Goal: Task Accomplishment & Management: Complete application form

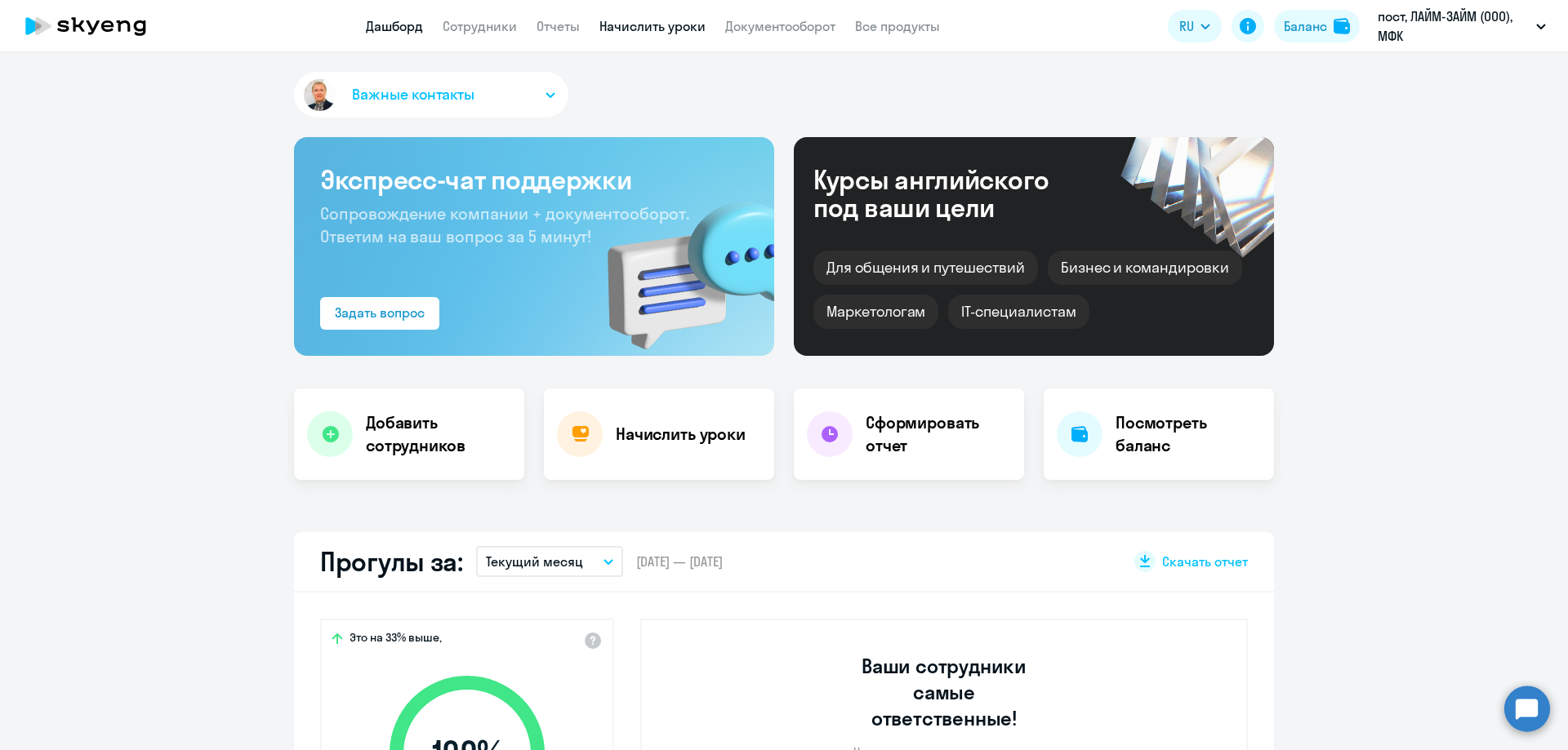
select select "30"
click at [657, 22] on link "Начислить уроки" at bounding box center [652, 26] width 106 height 16
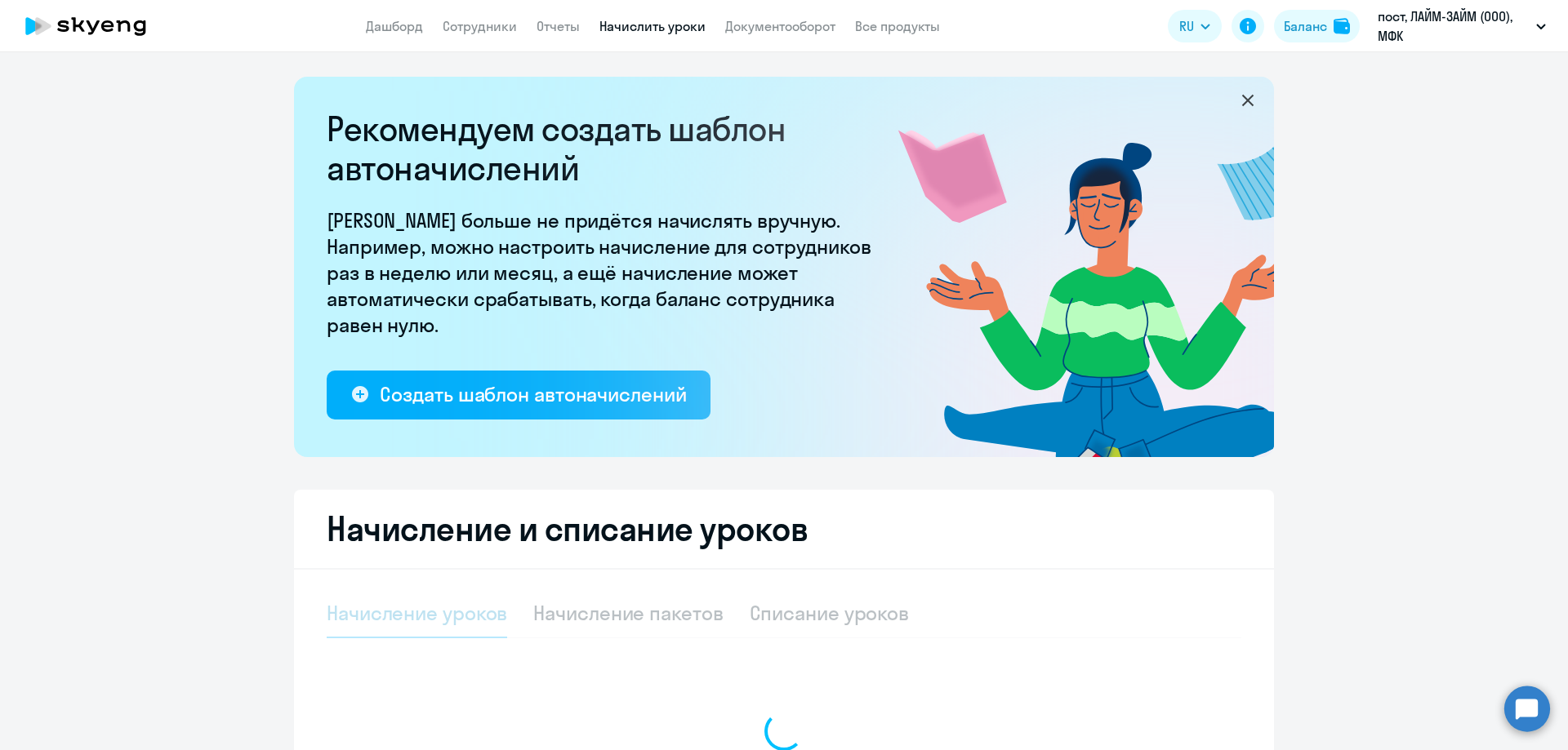
select select "10"
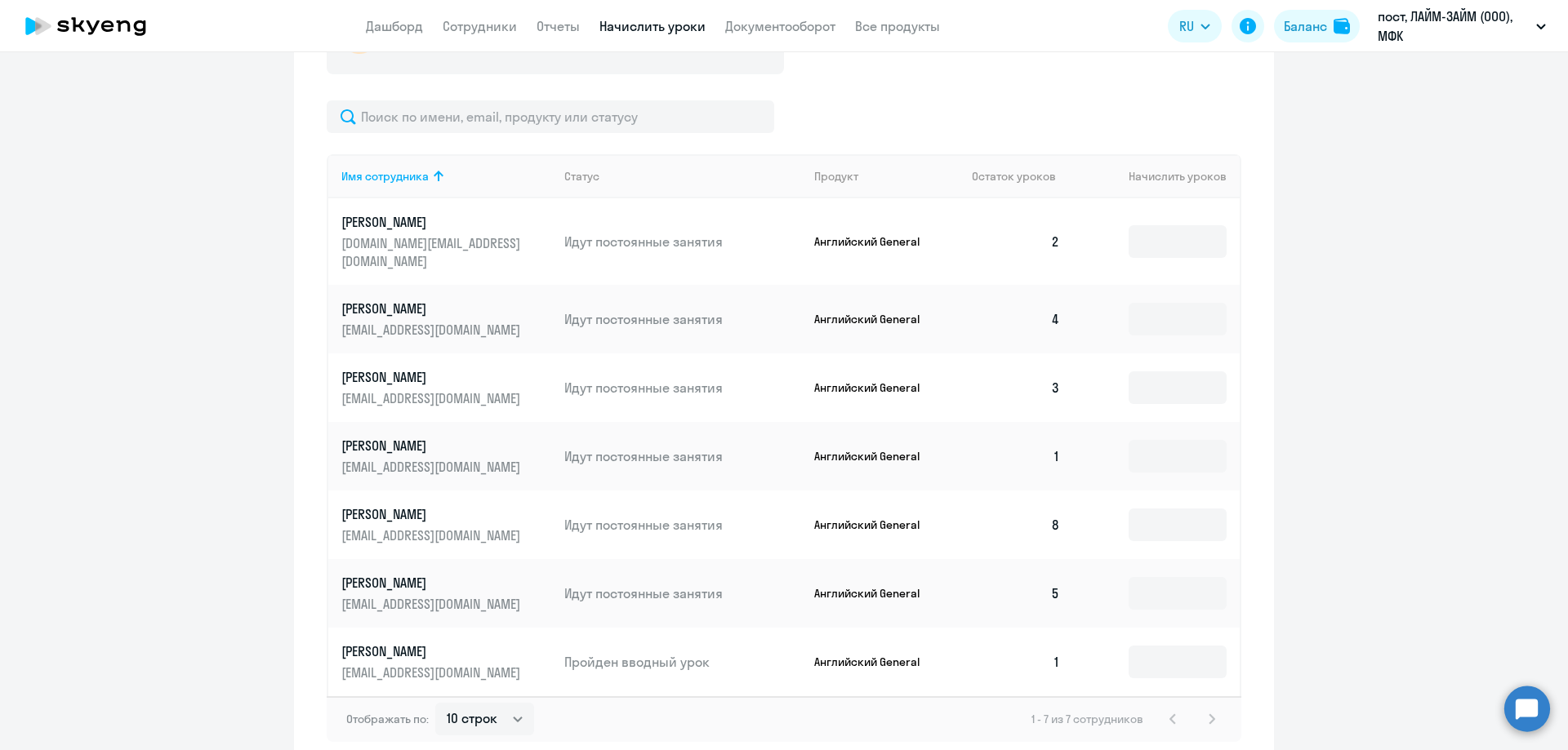
scroll to position [728, 0]
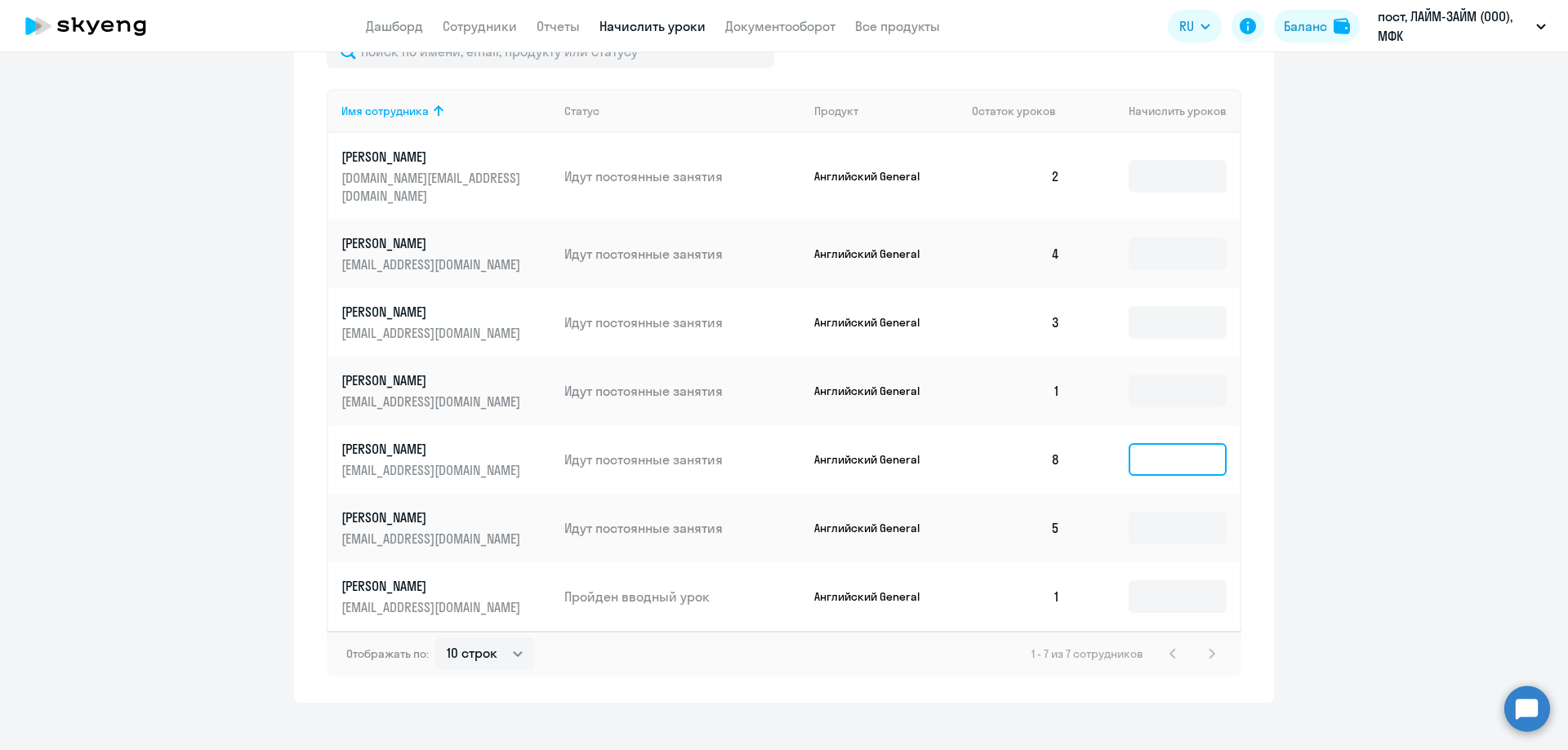
click at [1201, 444] on input at bounding box center [1178, 459] width 98 height 33
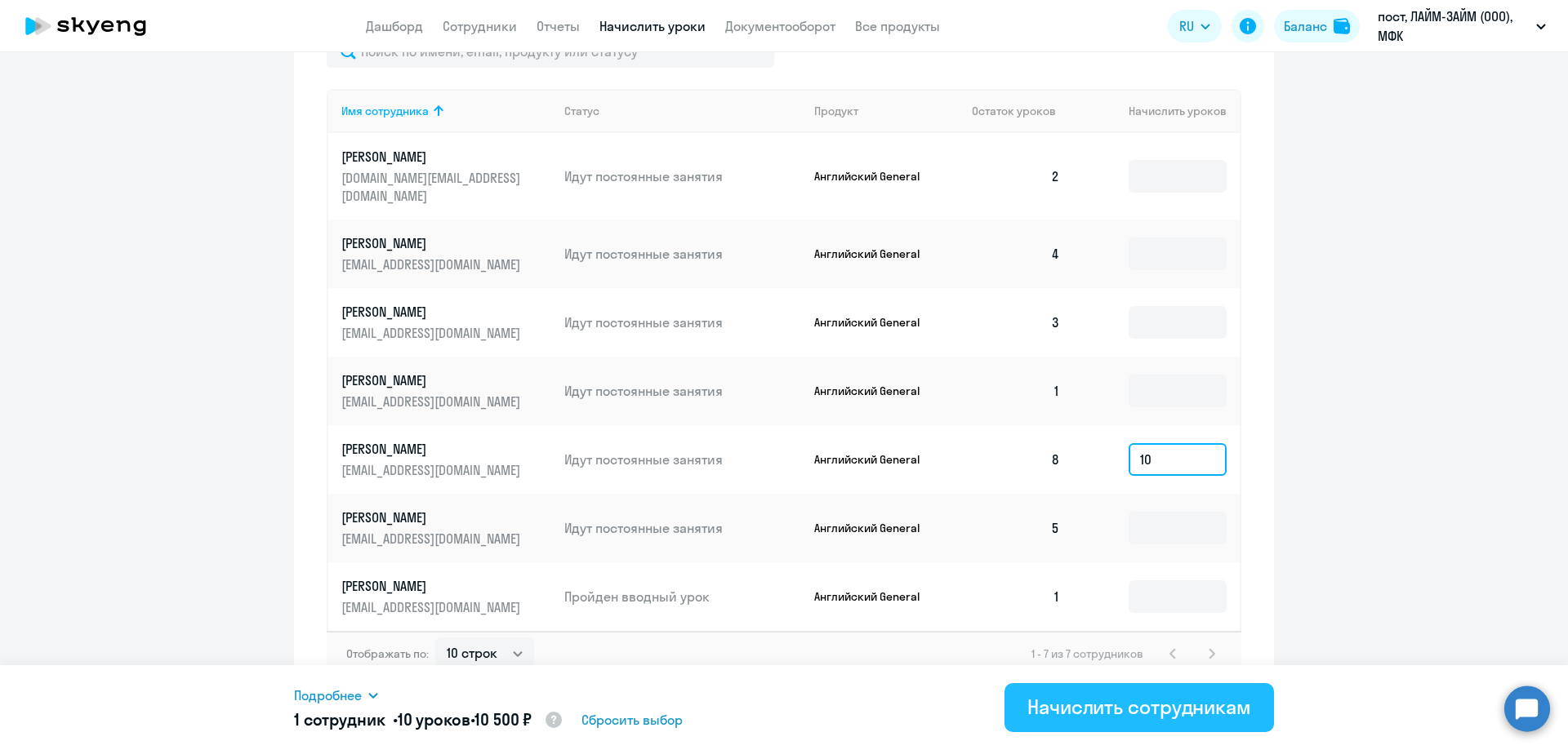
type input "10"
click at [1096, 716] on div "Начислить сотрудникам" at bounding box center [1139, 707] width 224 height 26
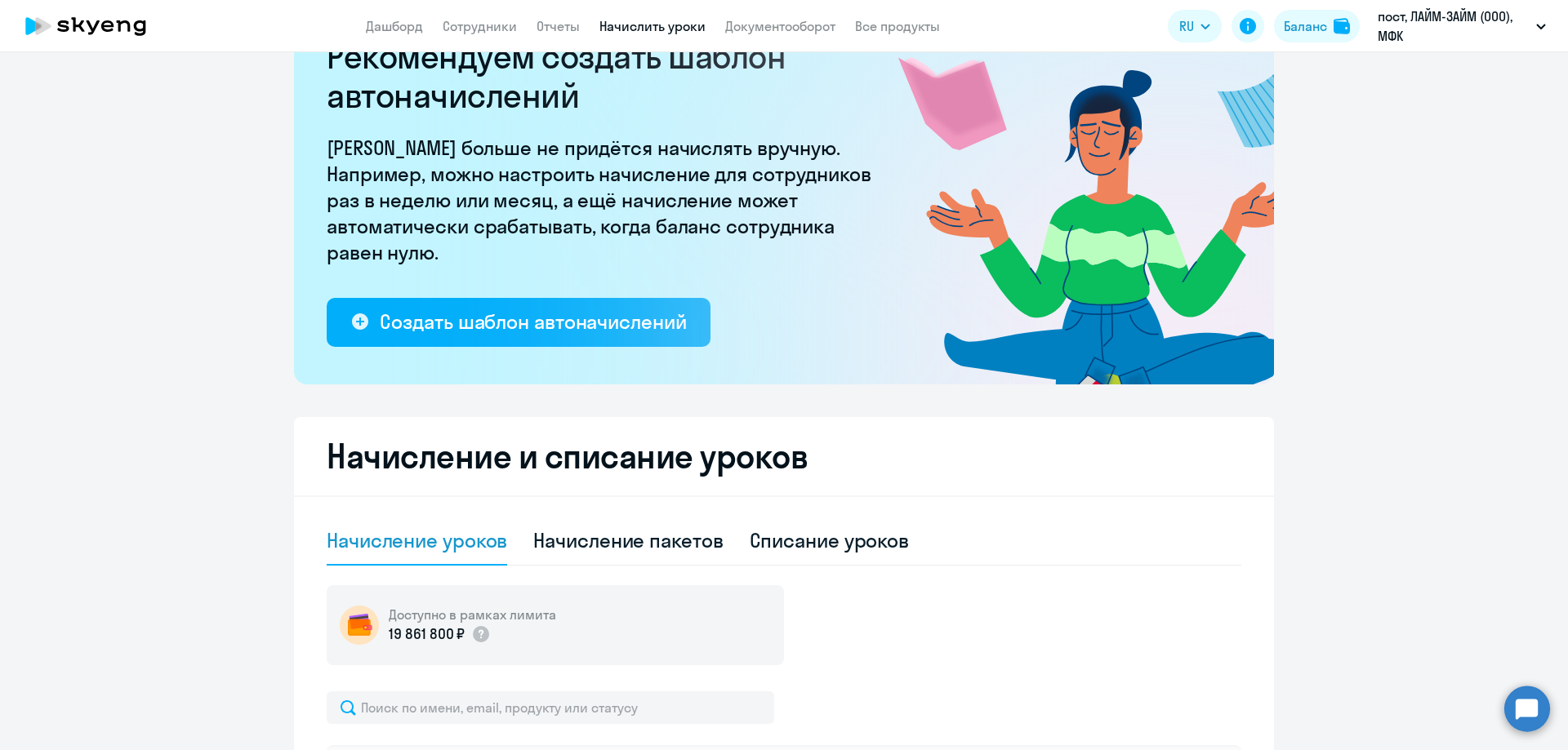
scroll to position [0, 0]
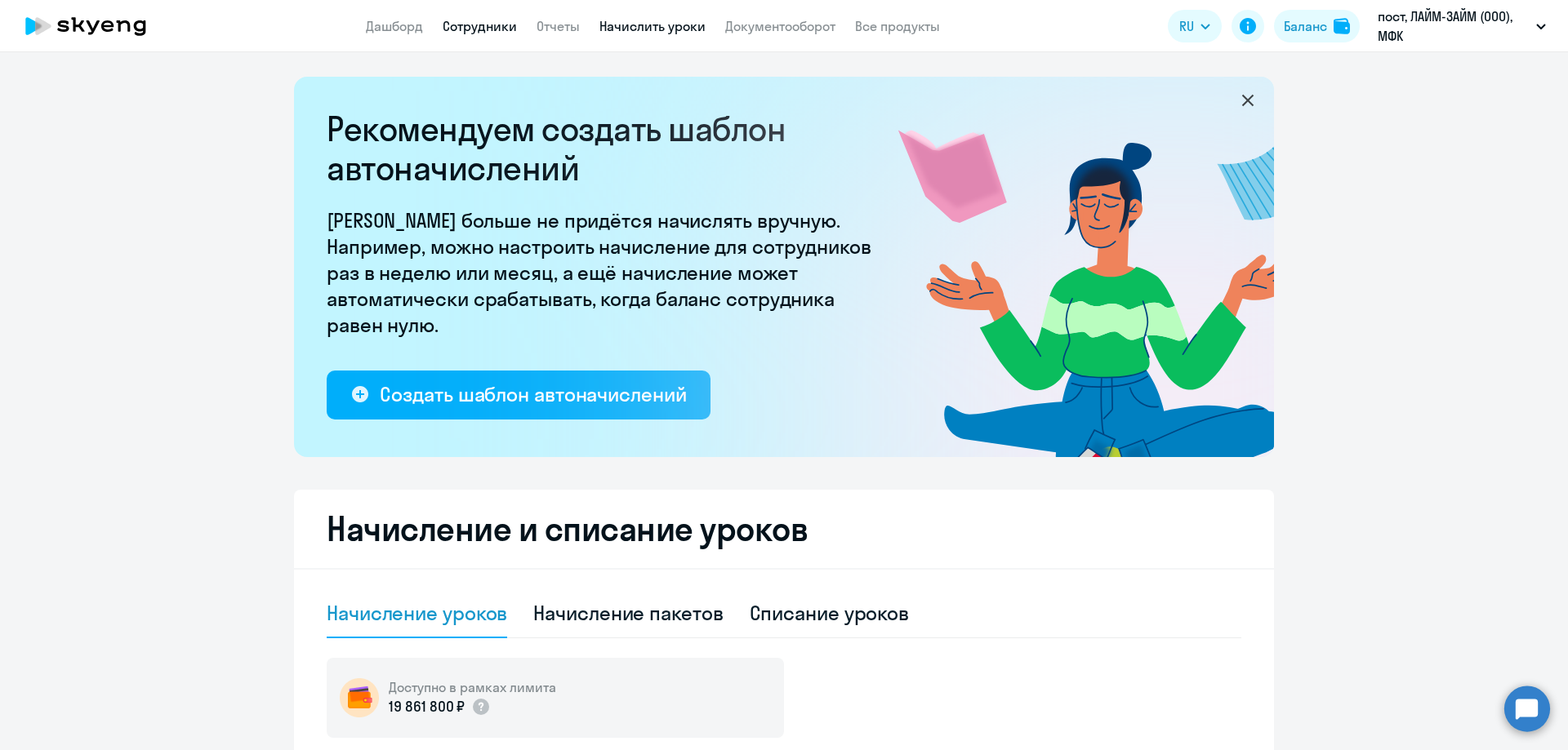
click at [476, 31] on link "Сотрудники" at bounding box center [479, 26] width 74 height 16
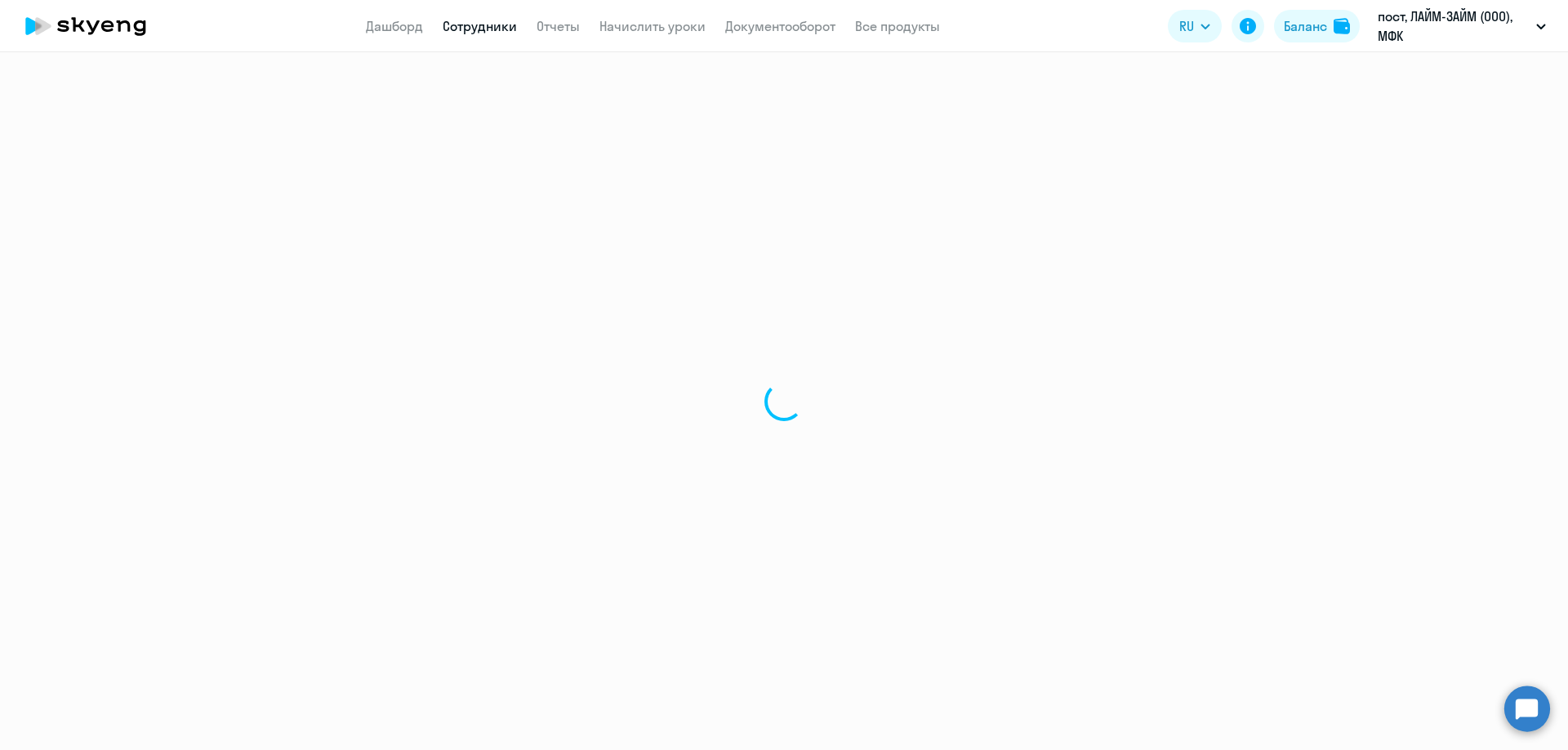
select select "30"
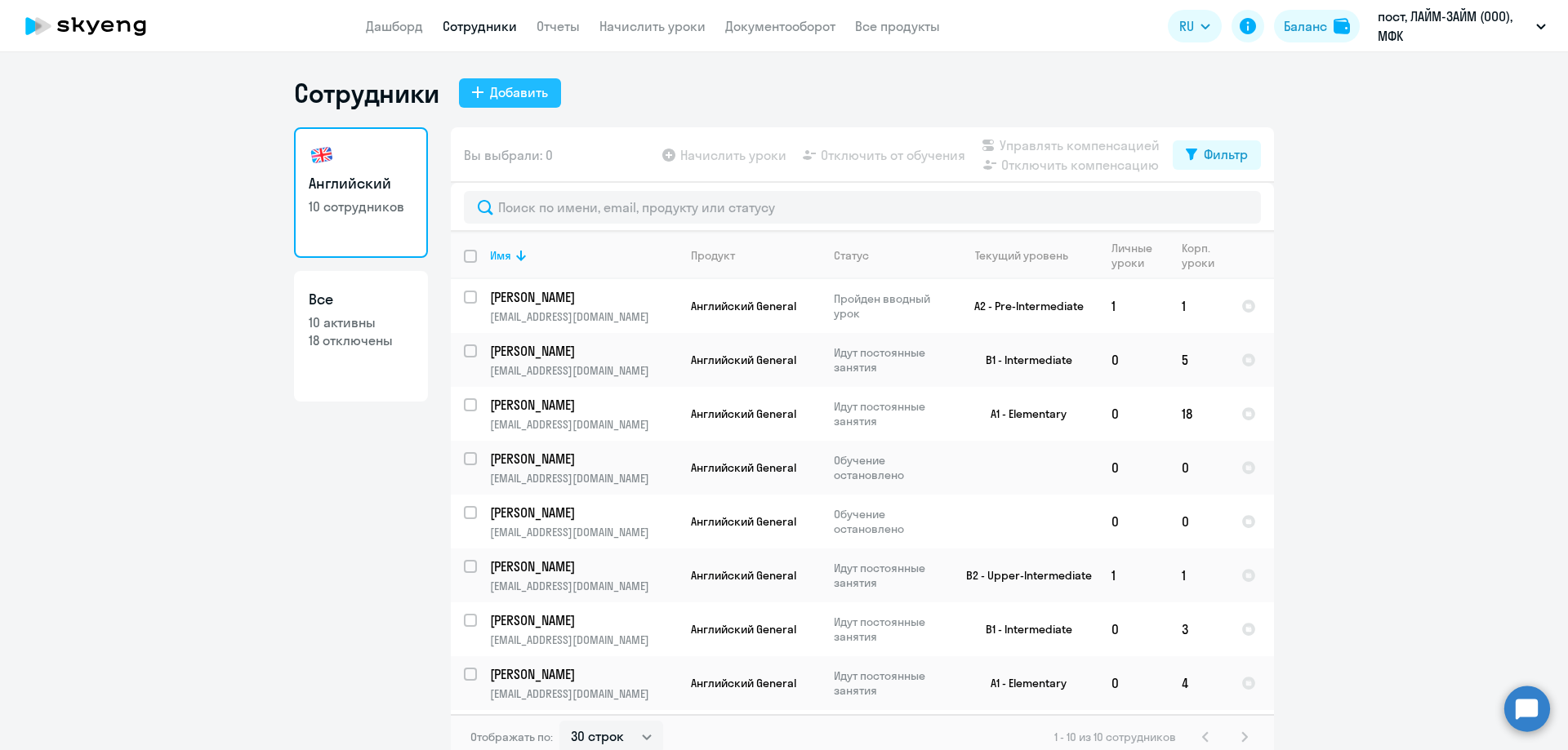
click at [516, 89] on div "Добавить" at bounding box center [518, 92] width 58 height 20
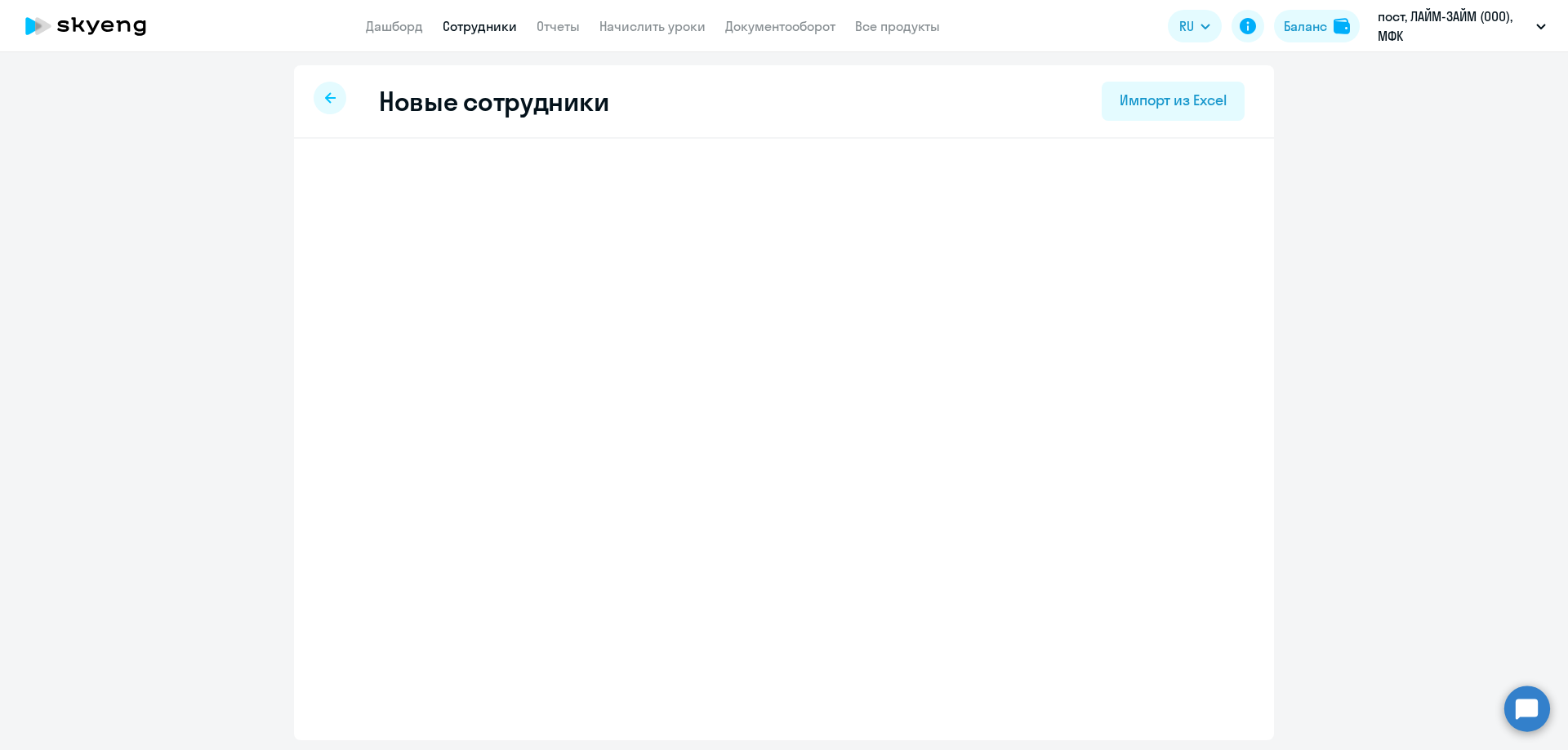
select select "english_adult_not_native_speaker"
select select "7"
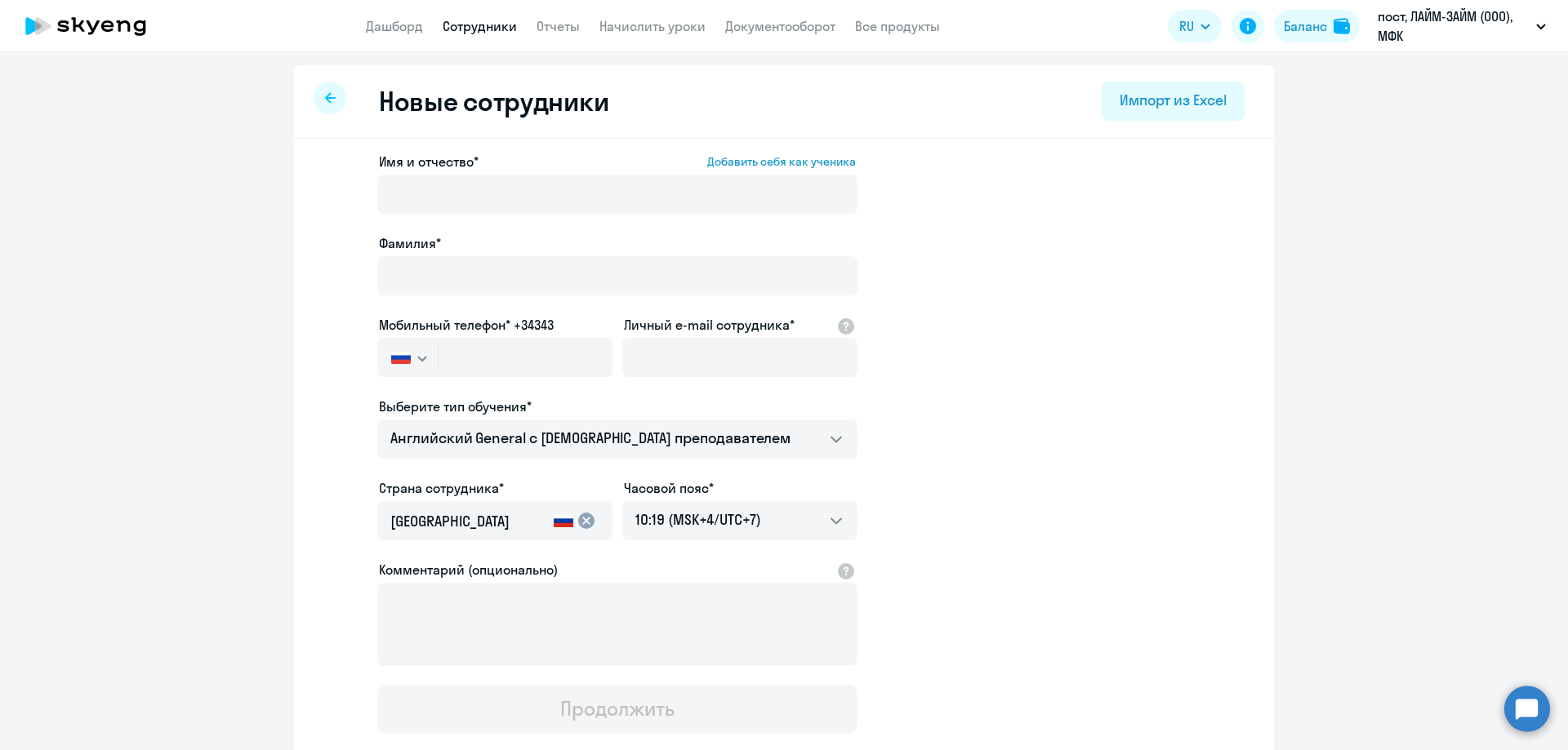
click at [516, 325] on label "Мобильный телефон* +34343" at bounding box center [466, 324] width 175 height 20
click at [409, 364] on button "button" at bounding box center [407, 358] width 60 height 40
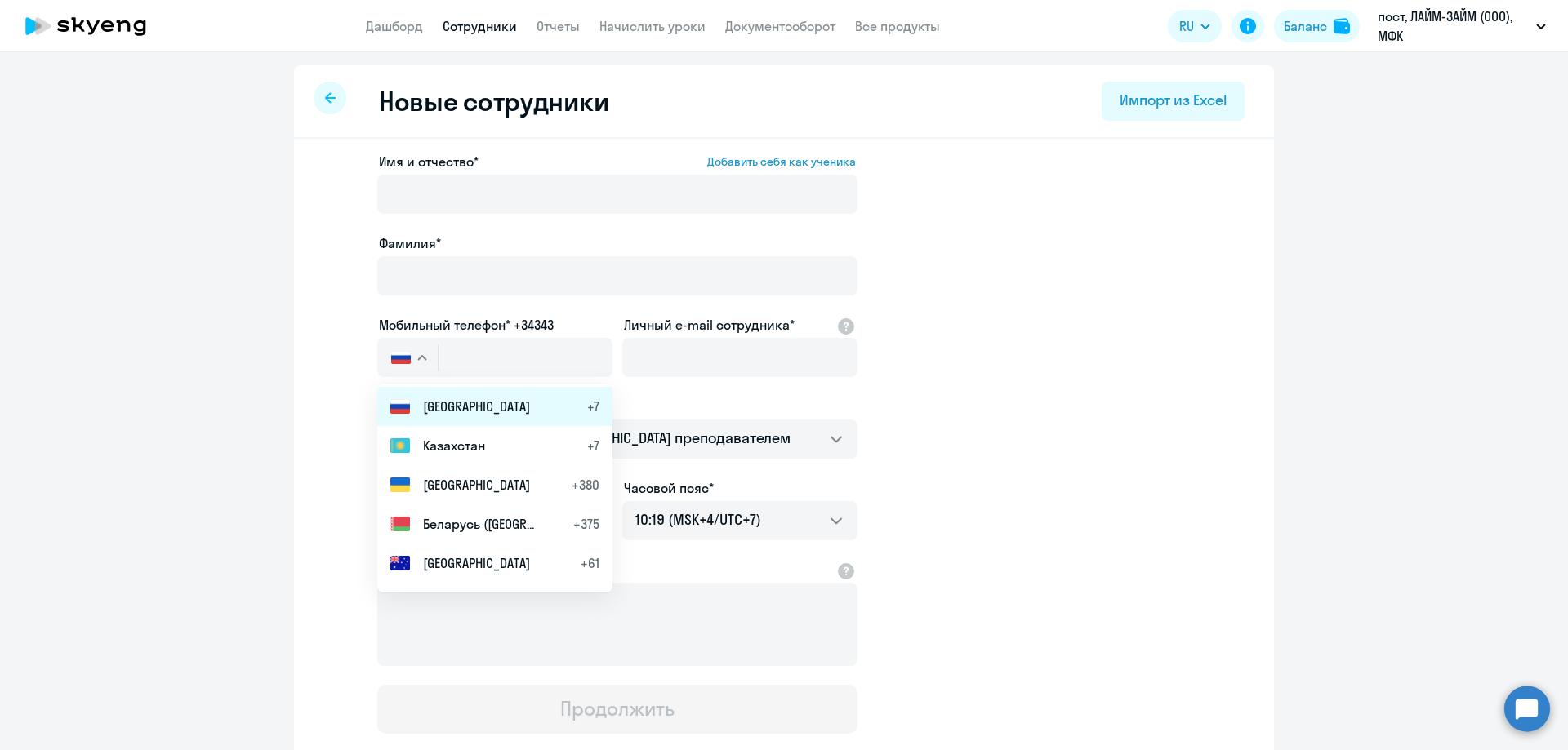
click at [423, 405] on span "[GEOGRAPHIC_DATA]" at bounding box center [477, 406] width 107 height 20
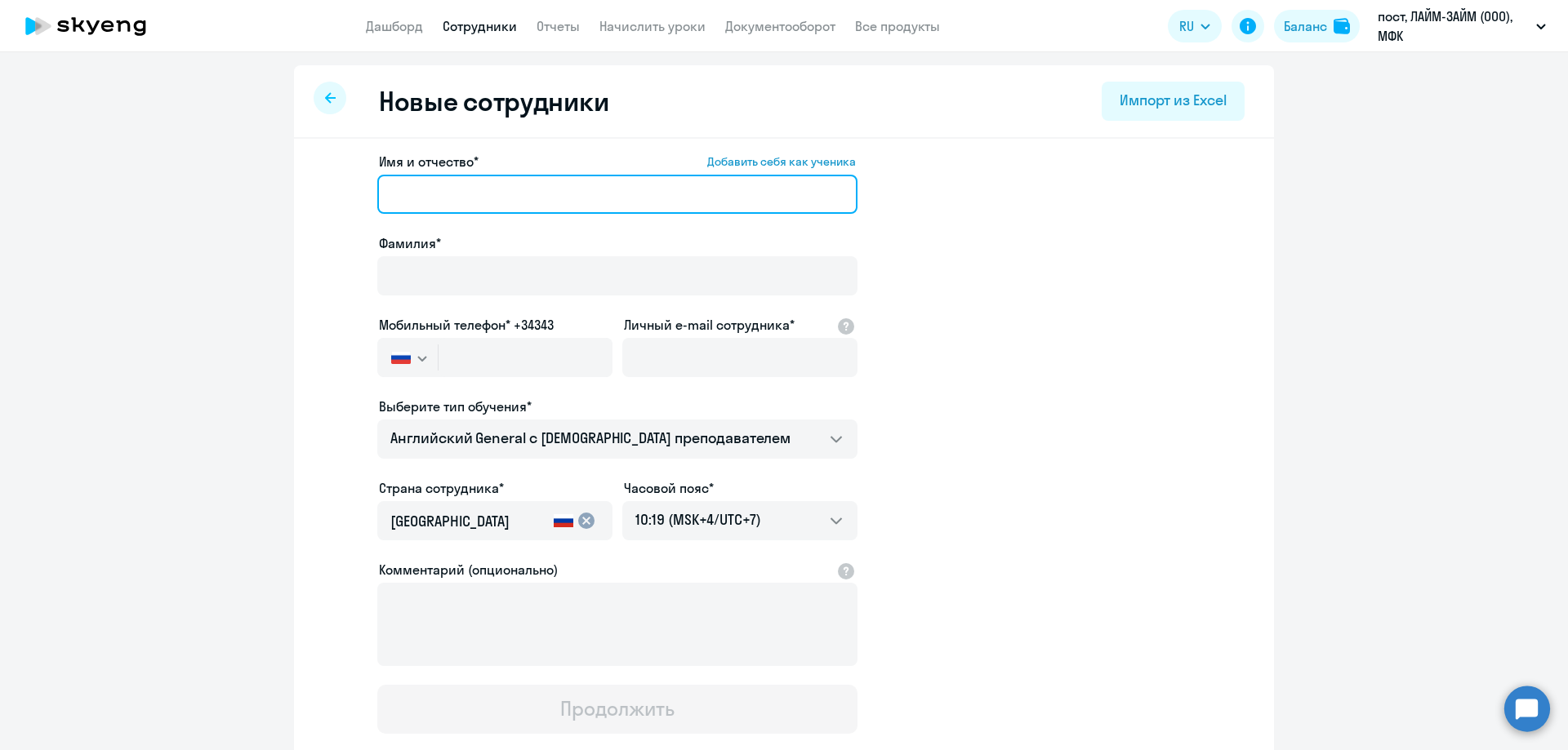
click at [439, 179] on input "Имя и отчество* Добавить себя как ученика" at bounding box center [617, 194] width 480 height 40
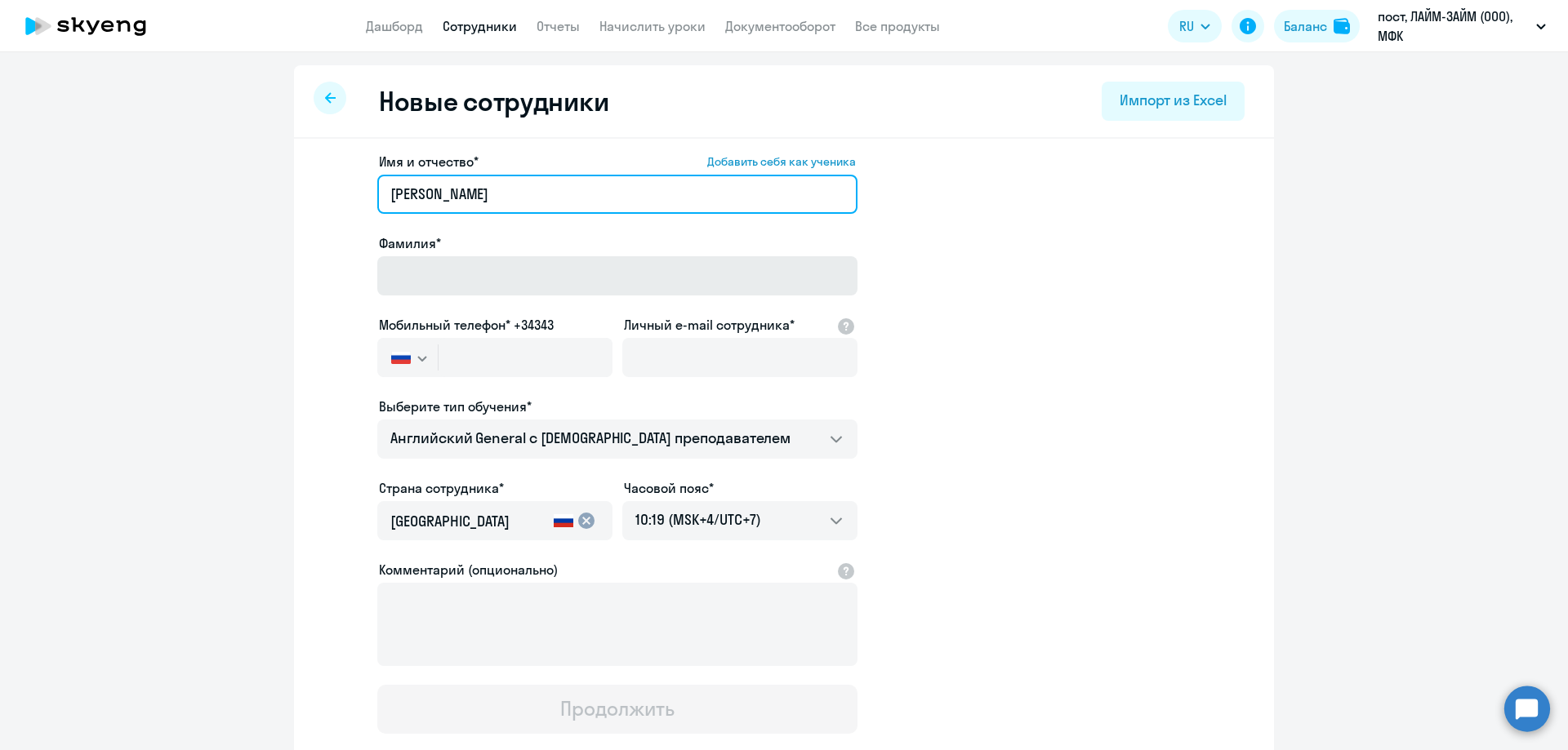
type input "[PERSON_NAME]"
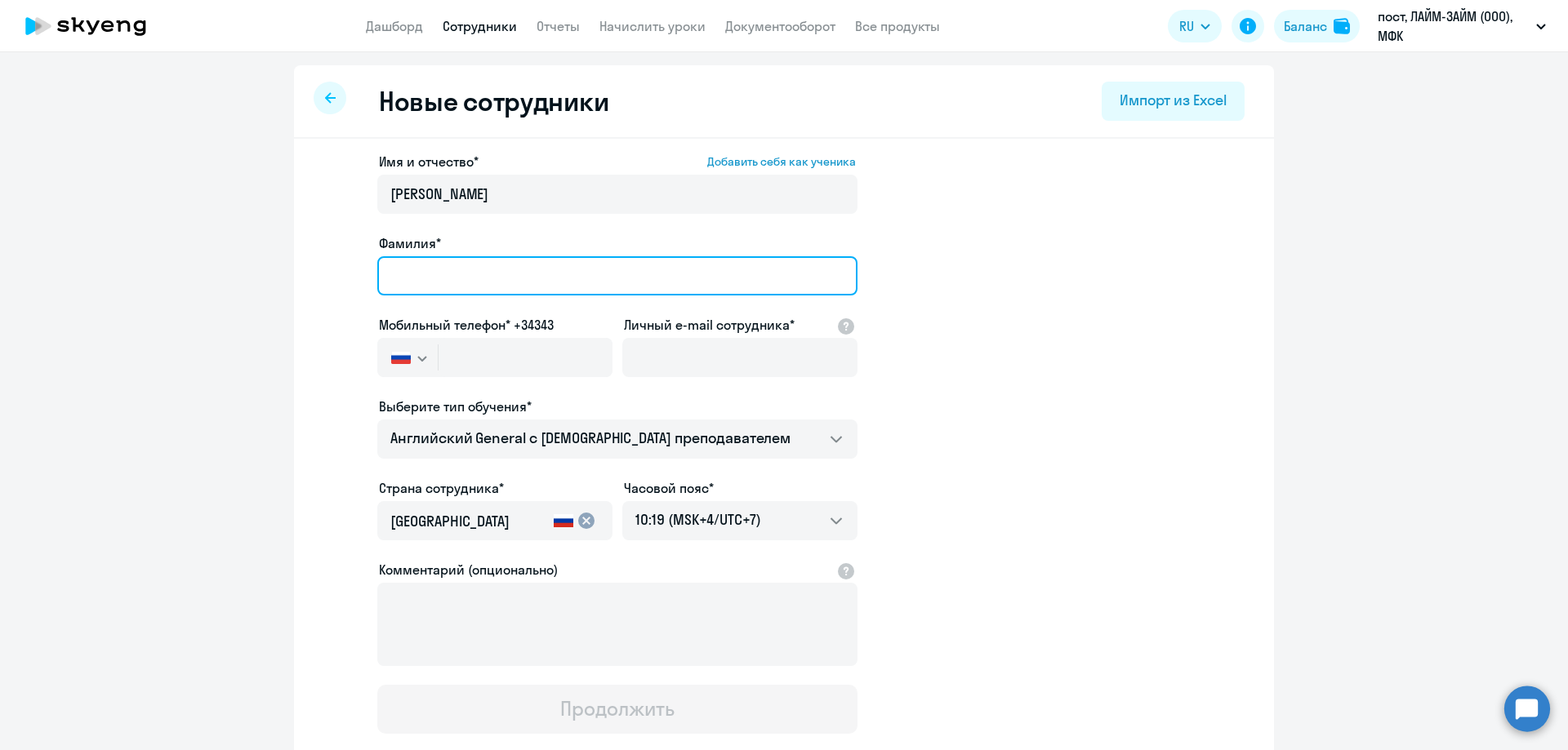
click at [409, 258] on input "Фамилия*" at bounding box center [617, 276] width 480 height 40
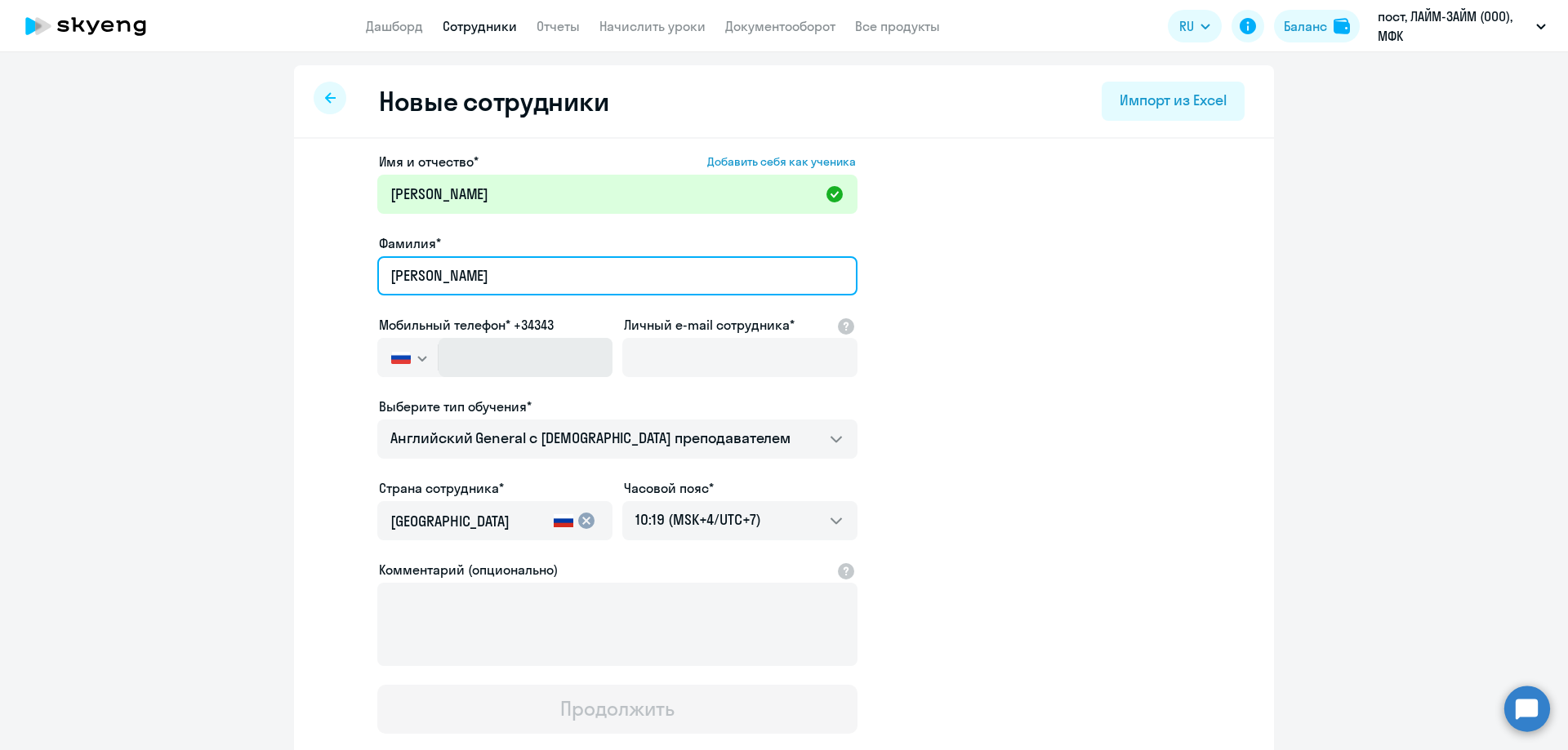
type input "[PERSON_NAME]"
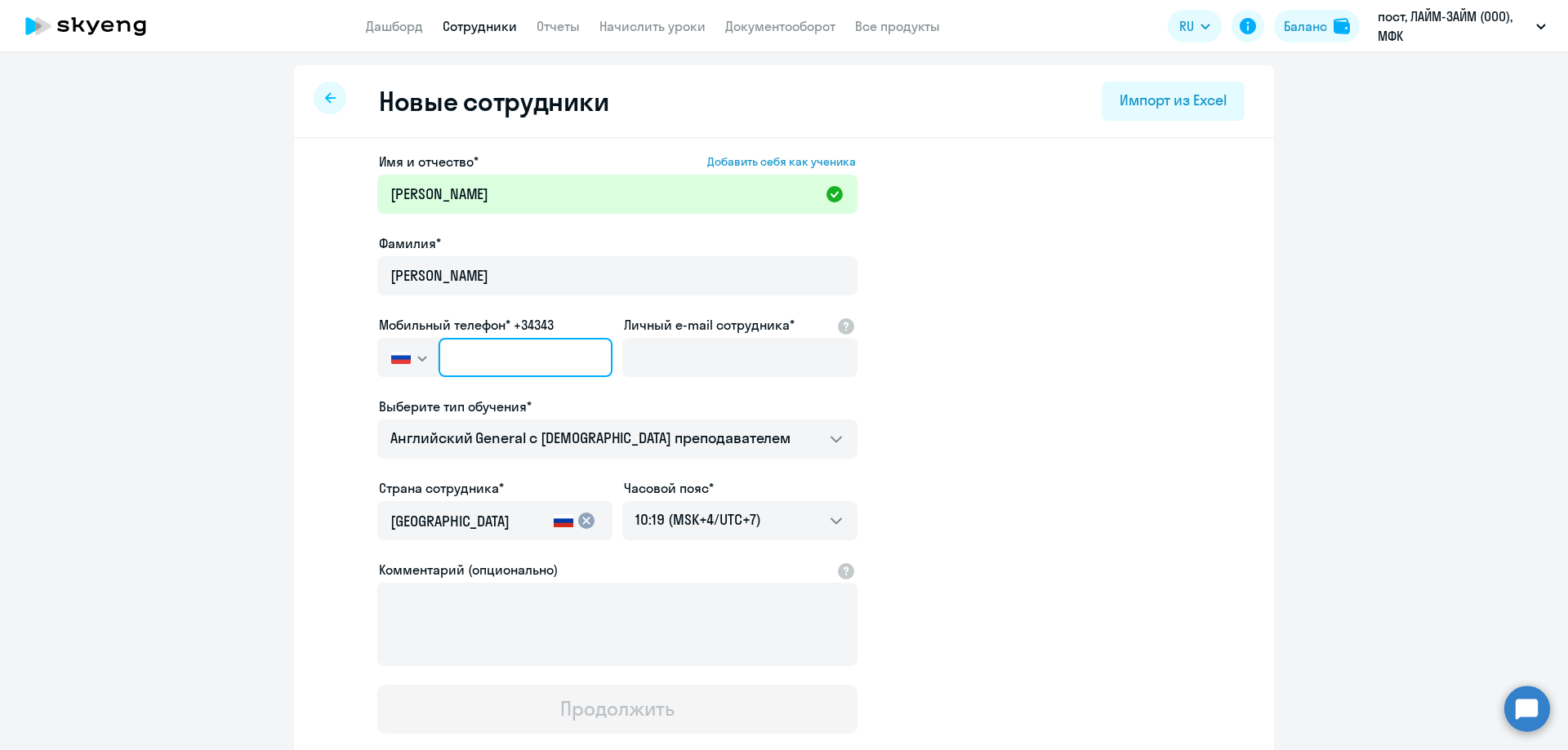
click at [439, 366] on input "text" at bounding box center [526, 358] width 174 height 40
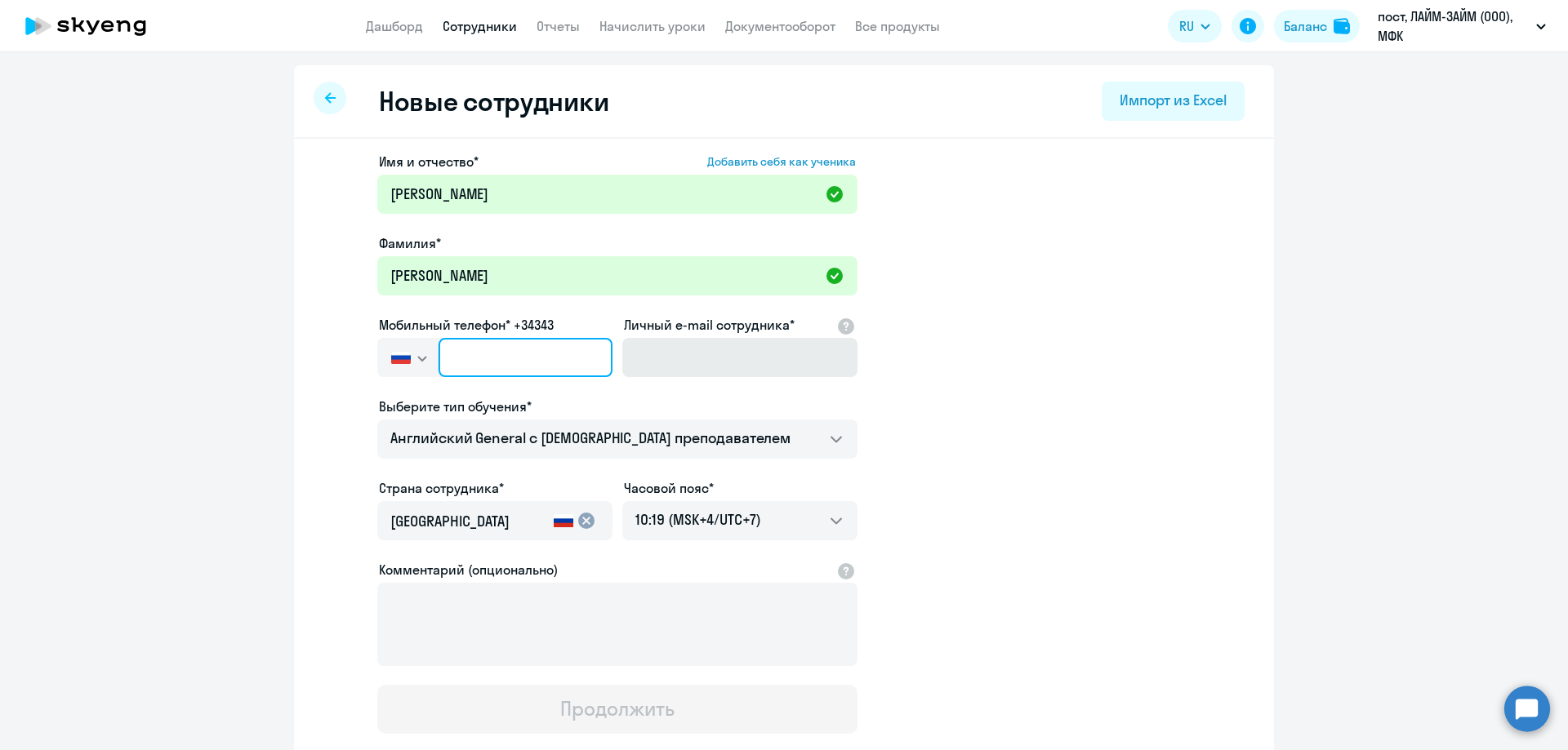
type input "+7 7"
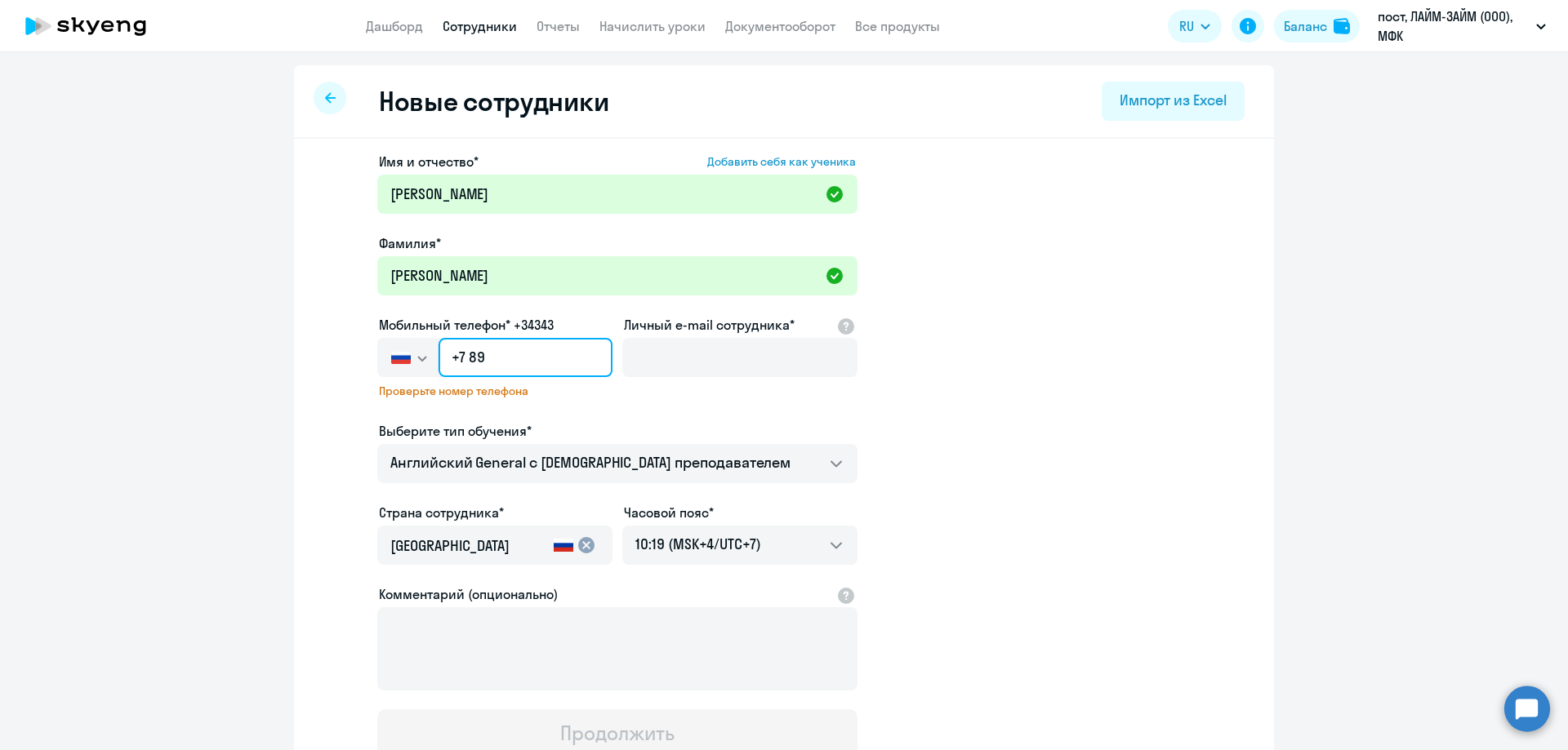
type input "+7 8"
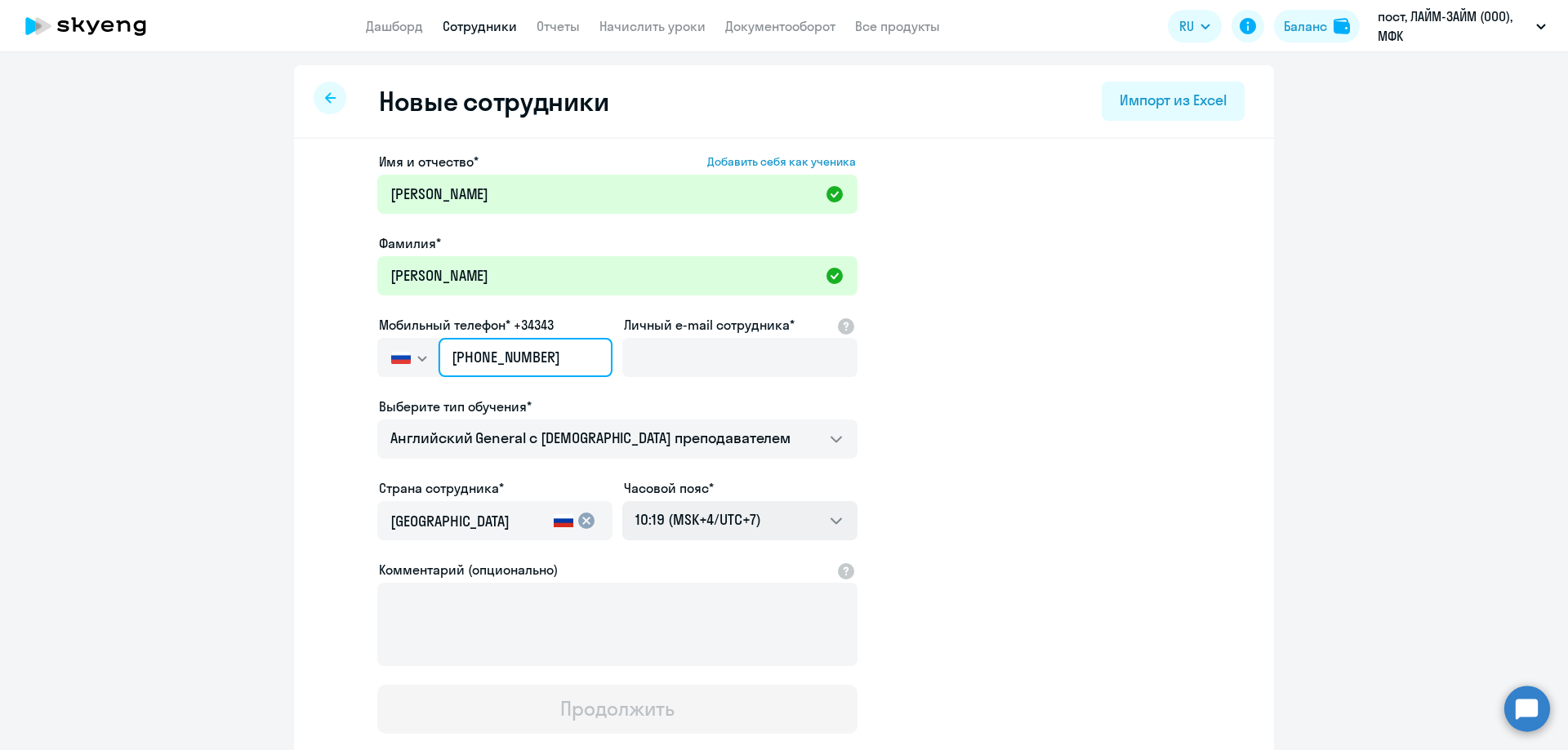
type input "[PHONE_NUMBER]"
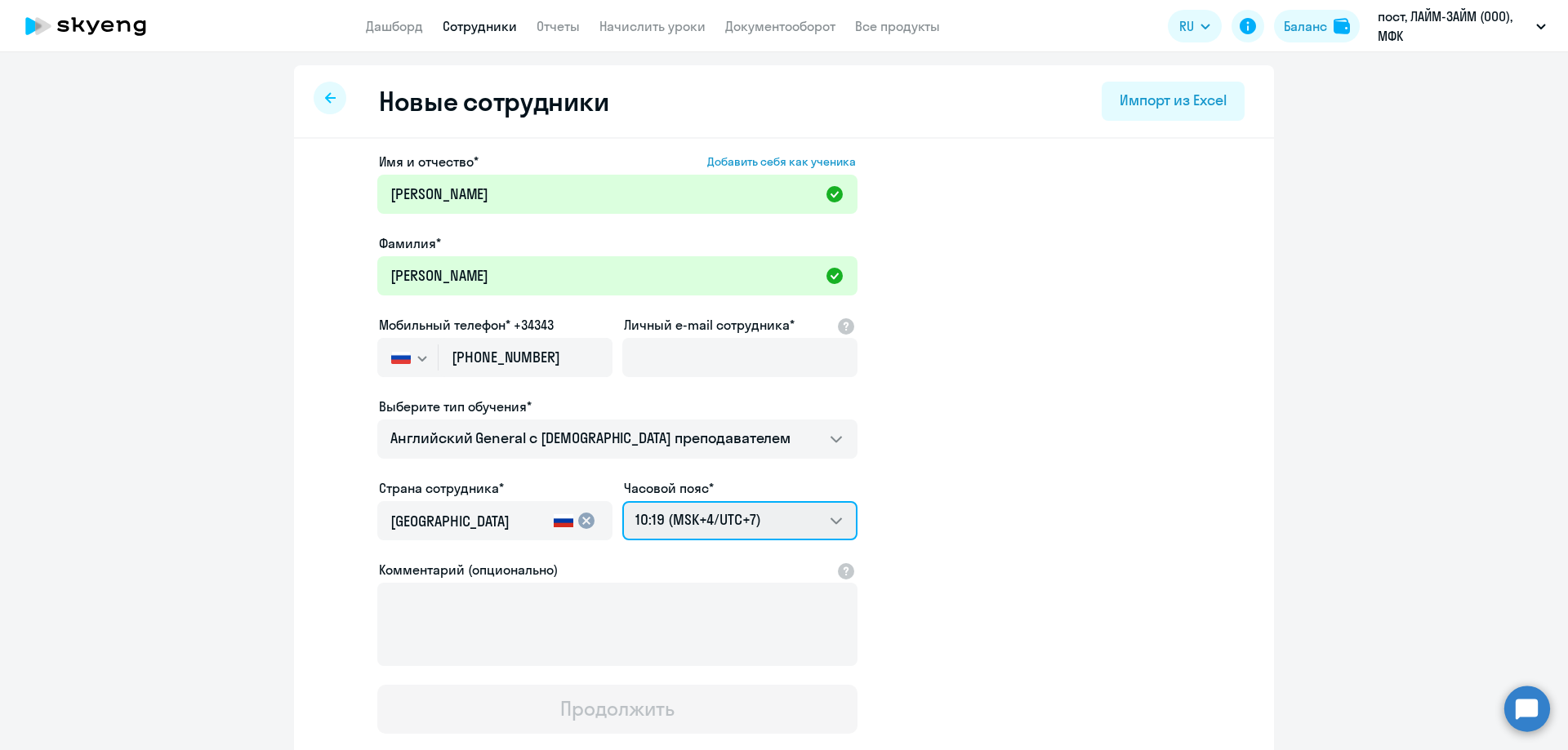
click at [826, 521] on select "16:19 (MSK-14/UTC-11) 17:19 (MSK-13/UTC-10) 18:19 (MSK-12/UTC-9) 19:19 (MSK-11/…" at bounding box center [739, 521] width 235 height 40
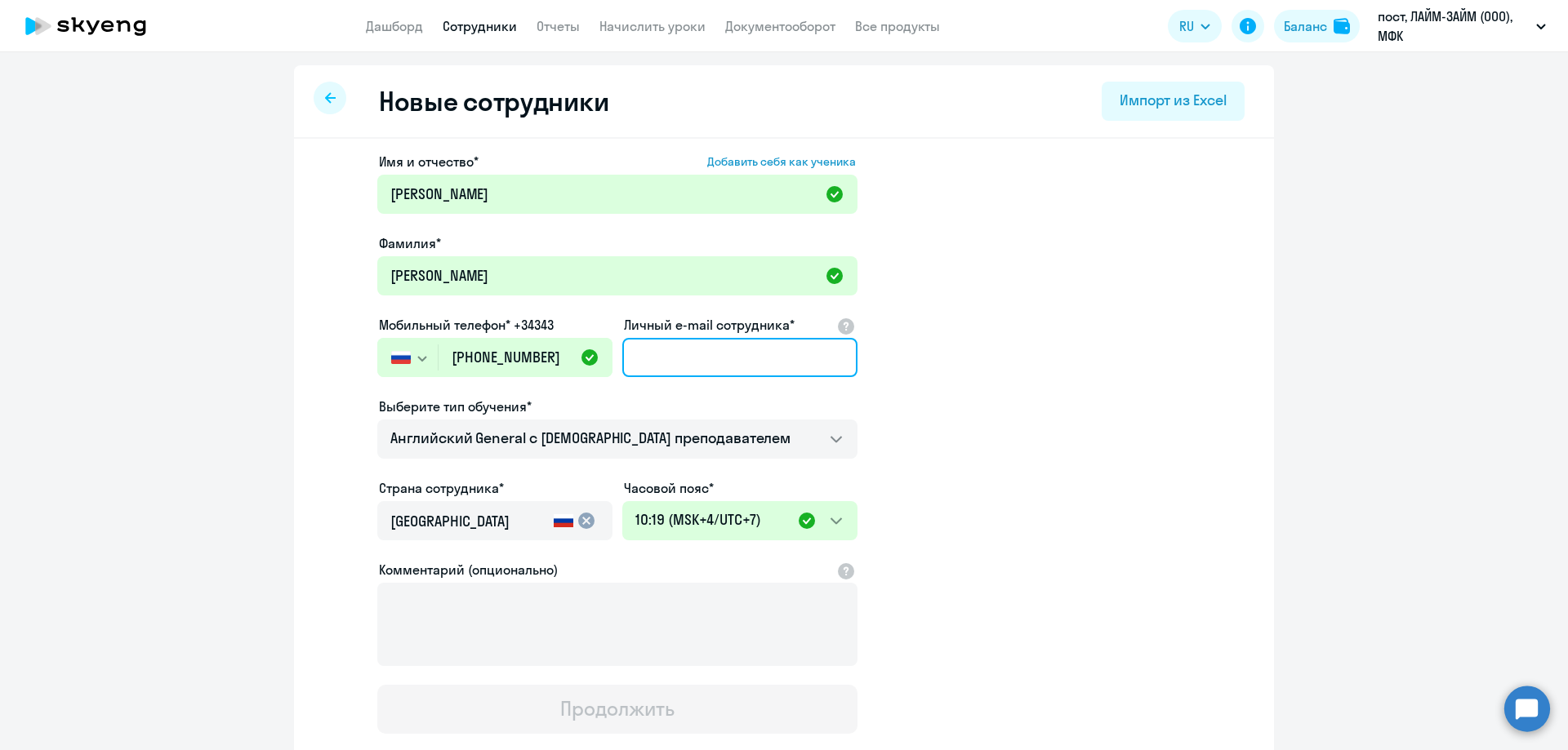
click at [663, 362] on input "Личный e-mail сотрудника*" at bounding box center [739, 358] width 235 height 40
paste input "[EMAIL_ADDRESS][DOMAIN_NAME]"
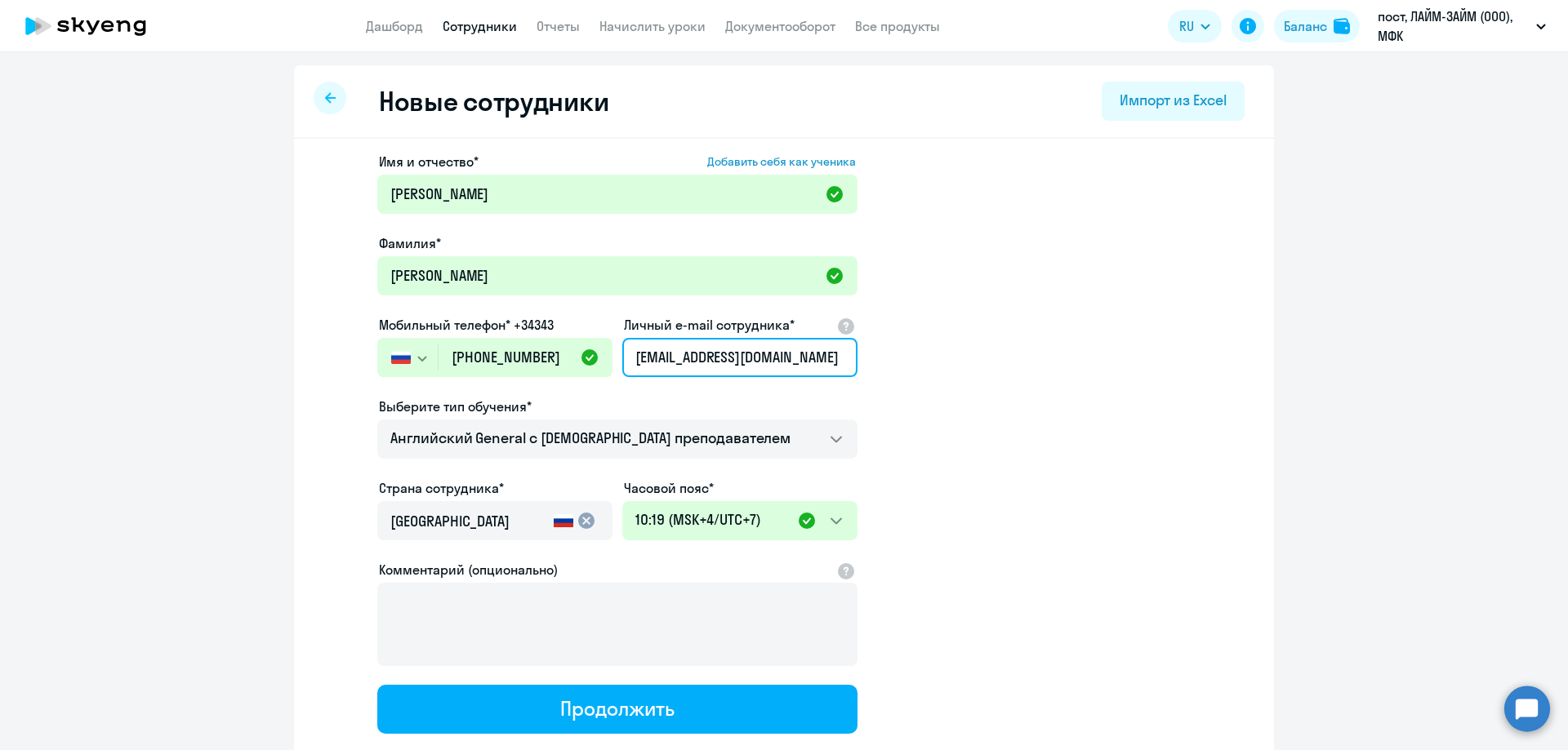
type input "[EMAIL_ADDRESS][DOMAIN_NAME]"
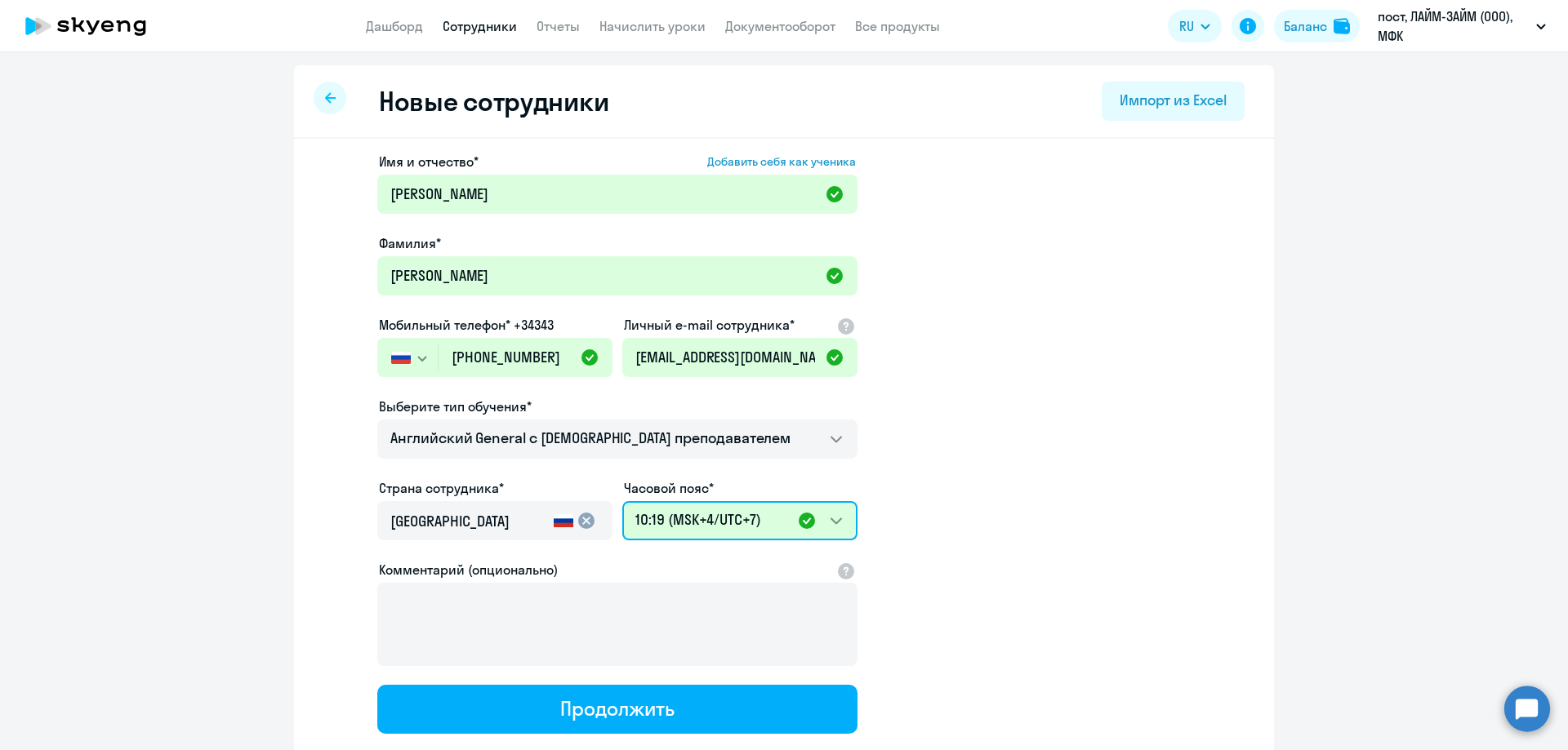
click at [836, 520] on select "16:19 (MSK-14/UTC-11) 17:19 (MSK-13/UTC-10) 18:19 (MSK-12/UTC-9) 19:19 (MSK-11/…" at bounding box center [739, 521] width 235 height 40
select select "5"
click at [622, 501] on select "16:19 (MSK-14/UTC-11) 17:19 (MSK-13/UTC-10) 18:19 (MSK-12/UTC-9) 19:19 (MSK-11/…" at bounding box center [739, 521] width 235 height 40
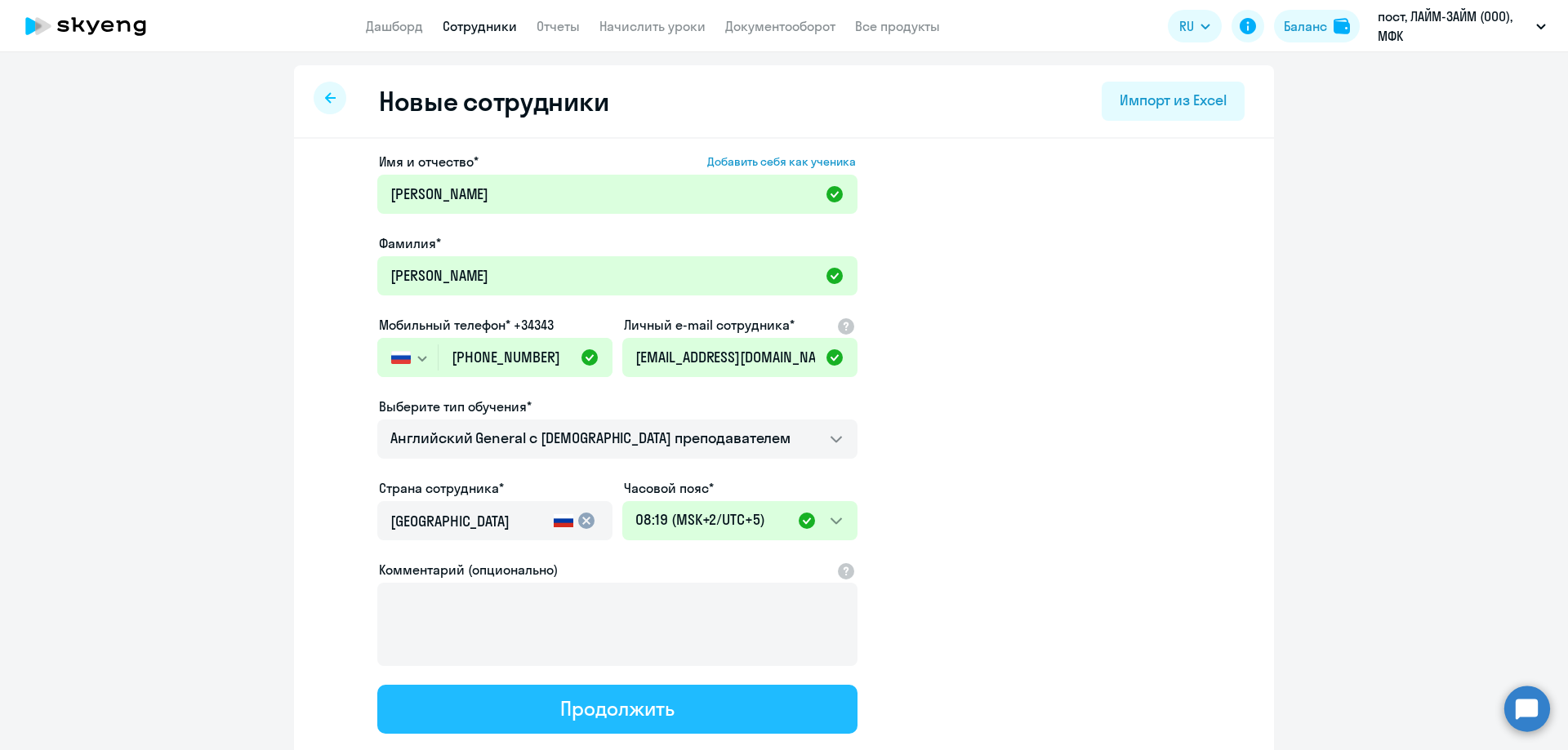
click at [580, 710] on div "Продолжить" at bounding box center [617, 709] width 114 height 26
select select "english_adult_not_native_speaker"
select select "5"
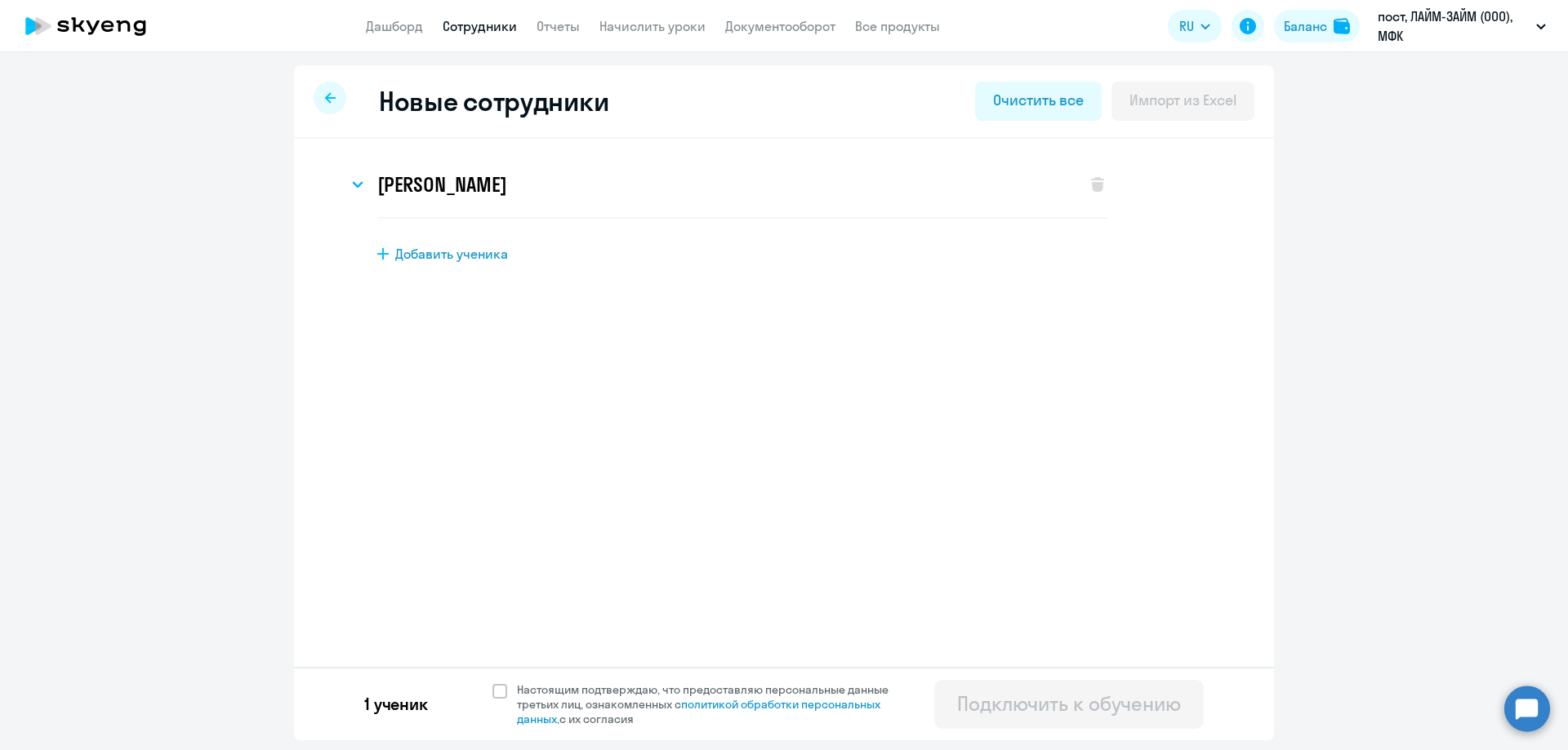
click at [478, 25] on link "Сотрудники" at bounding box center [479, 26] width 74 height 16
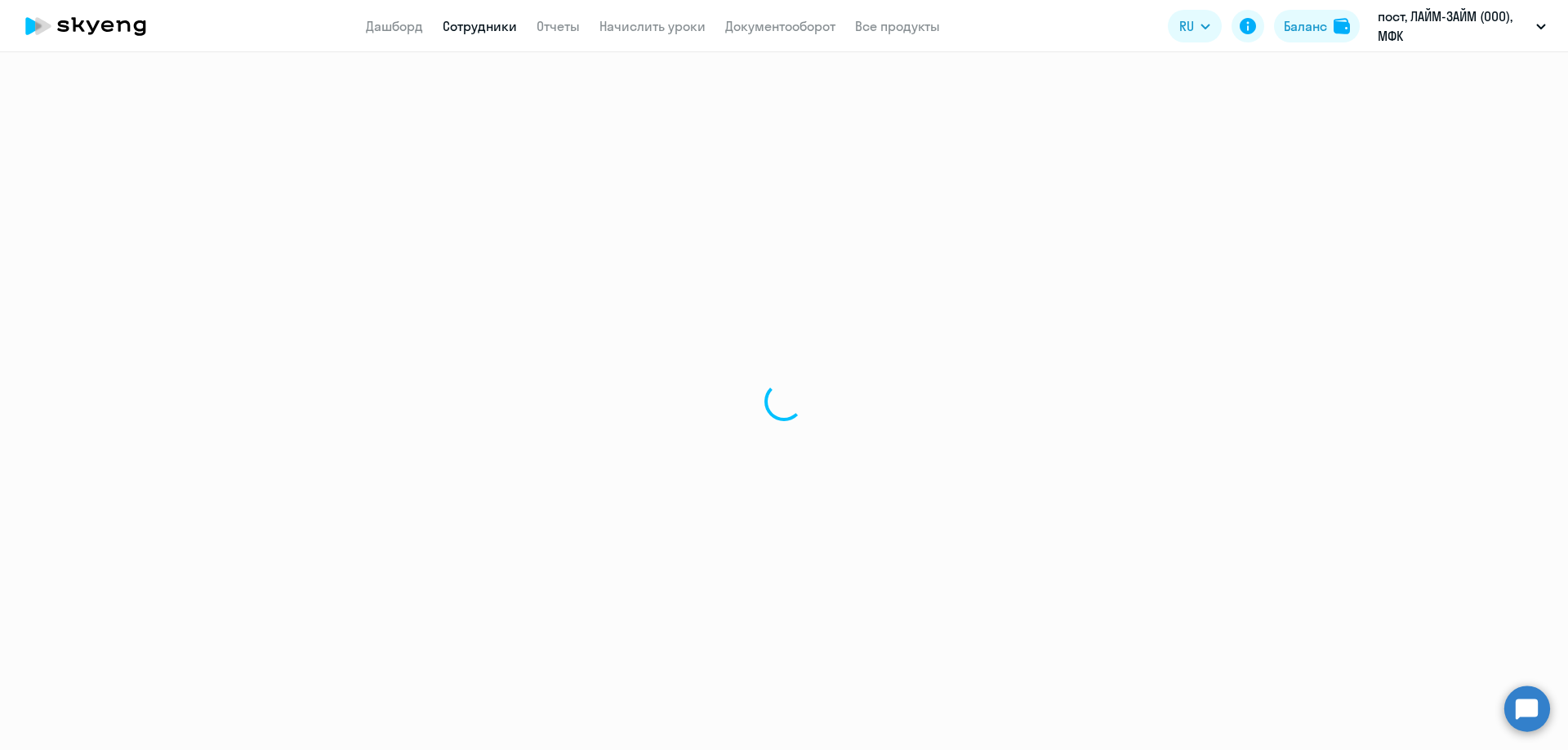
select select "30"
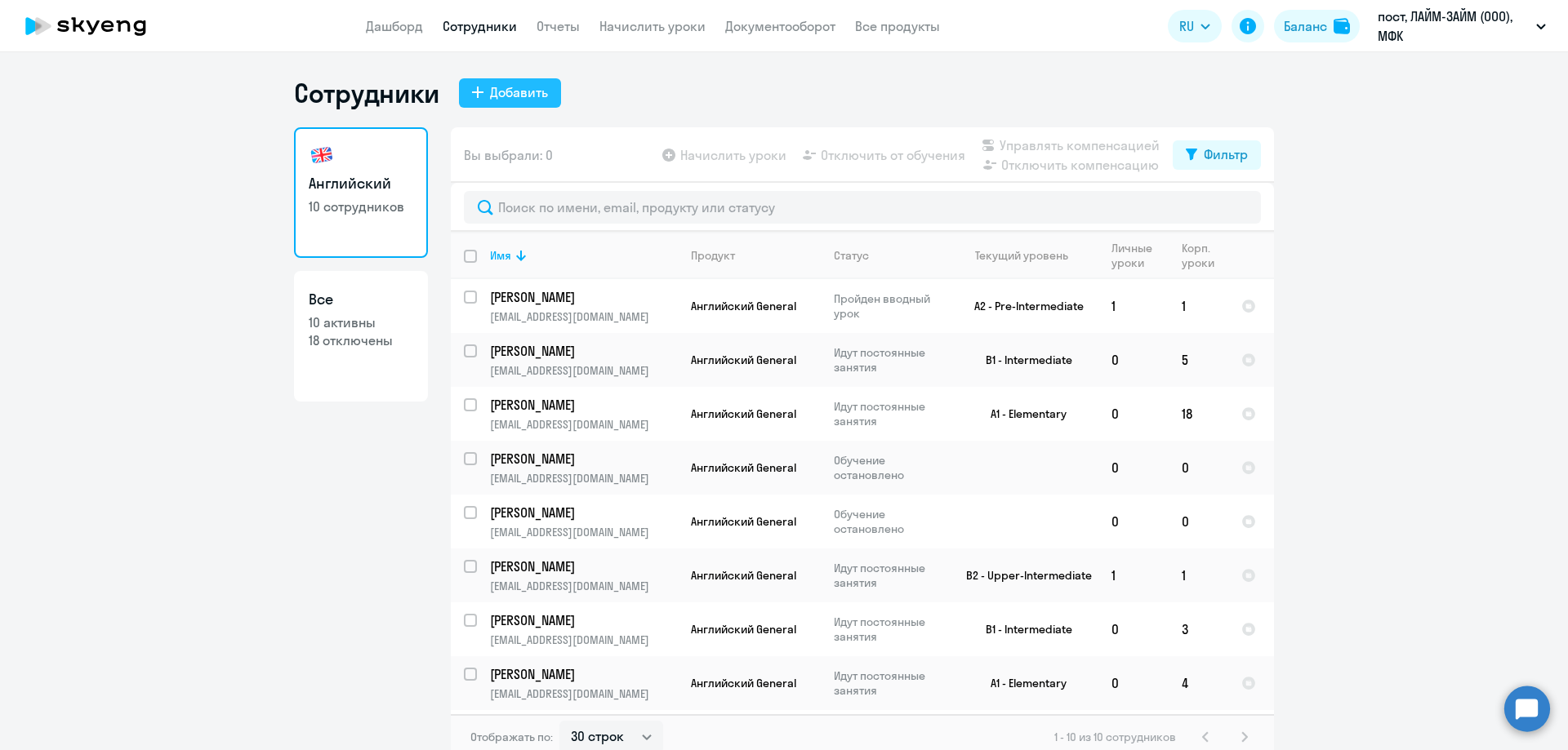
click at [502, 91] on div "Добавить" at bounding box center [518, 92] width 58 height 20
select select "english_adult_not_native_speaker"
select select "5"
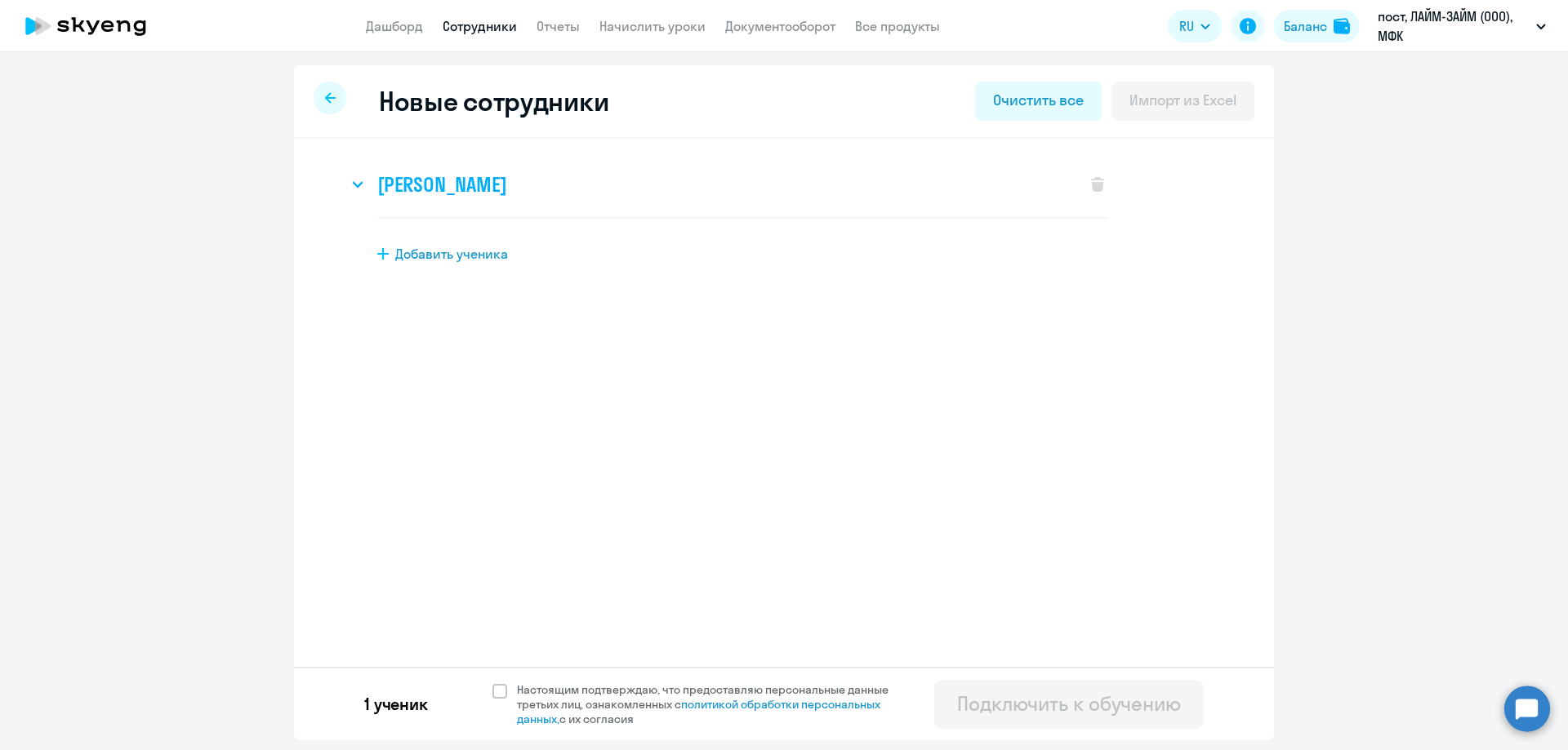
click at [366, 182] on svg-icon at bounding box center [357, 184] width 20 height 20
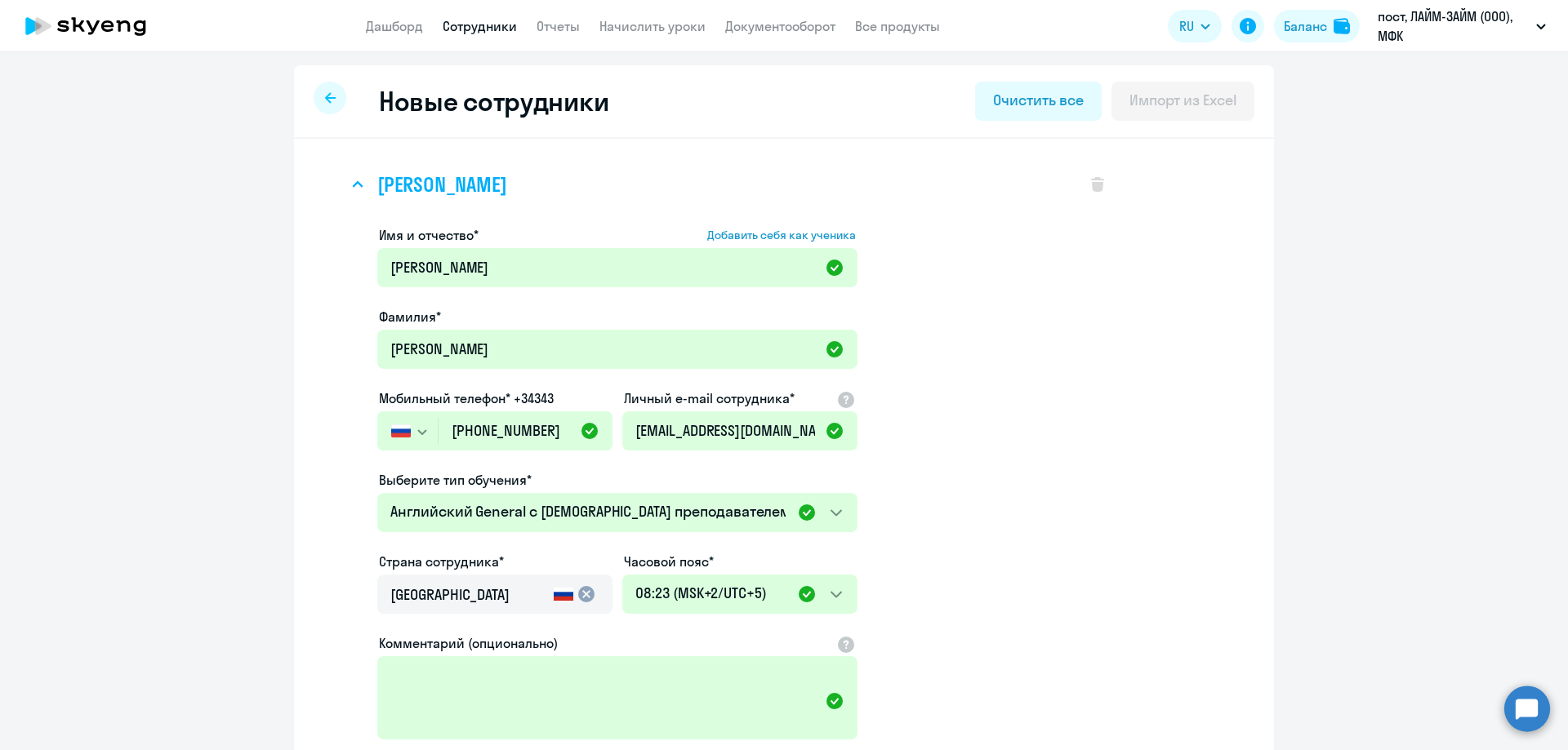
click at [358, 181] on svg-icon at bounding box center [357, 184] width 20 height 20
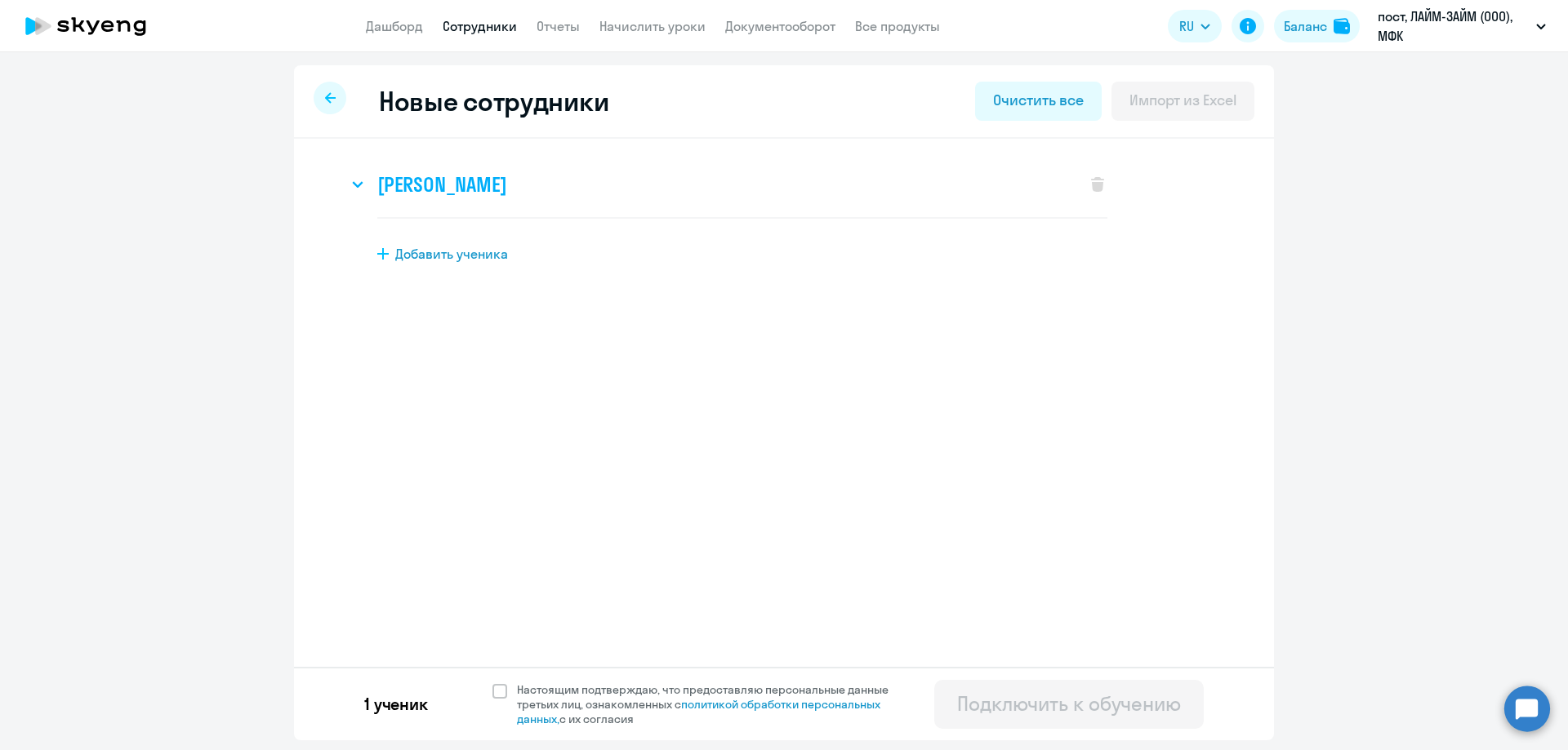
click at [460, 186] on h3 "[PERSON_NAME]" at bounding box center [441, 184] width 129 height 26
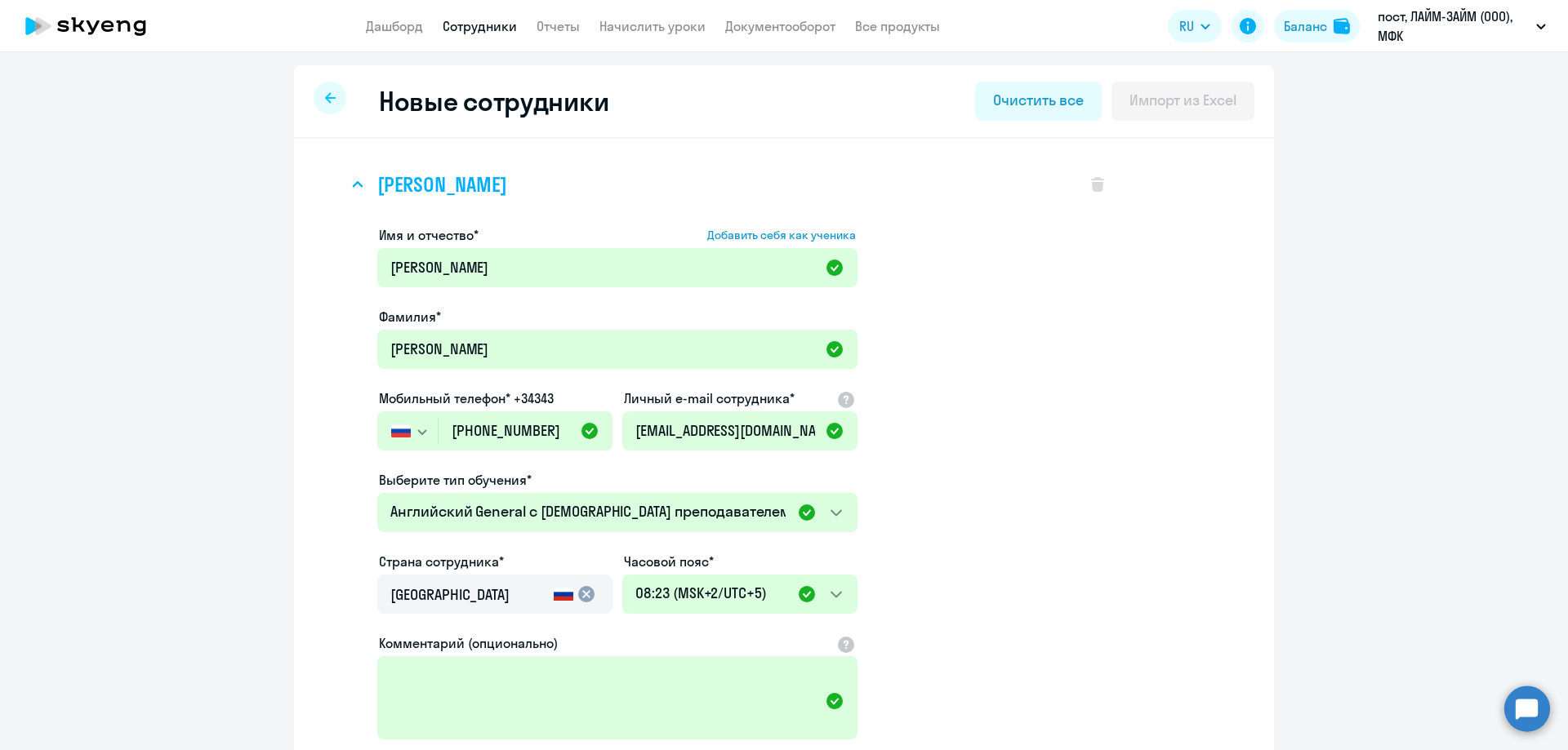
click at [460, 186] on h3 "[PERSON_NAME]" at bounding box center [441, 184] width 129 height 26
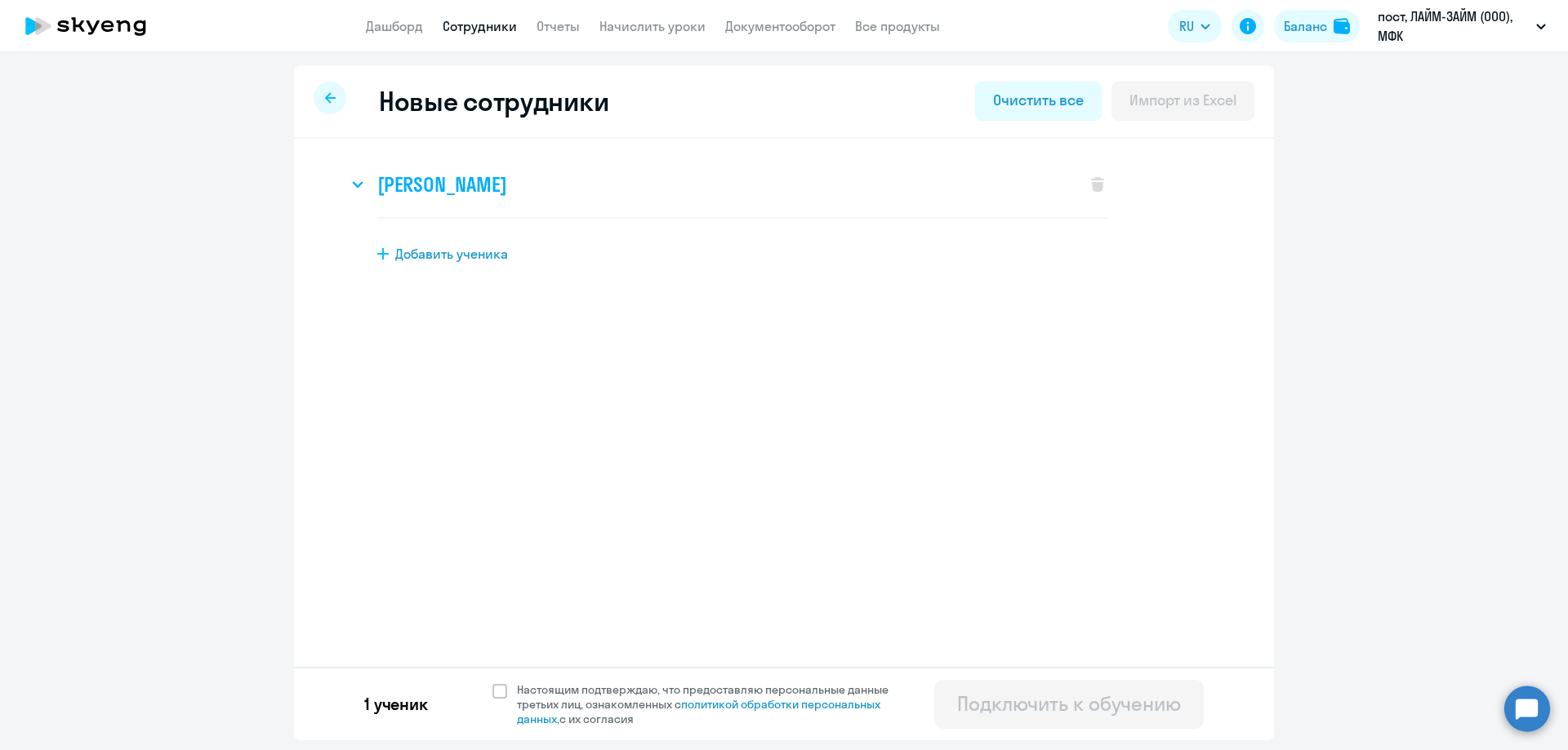
click at [640, 181] on div "[PERSON_NAME]" at bounding box center [708, 185] width 722 height 65
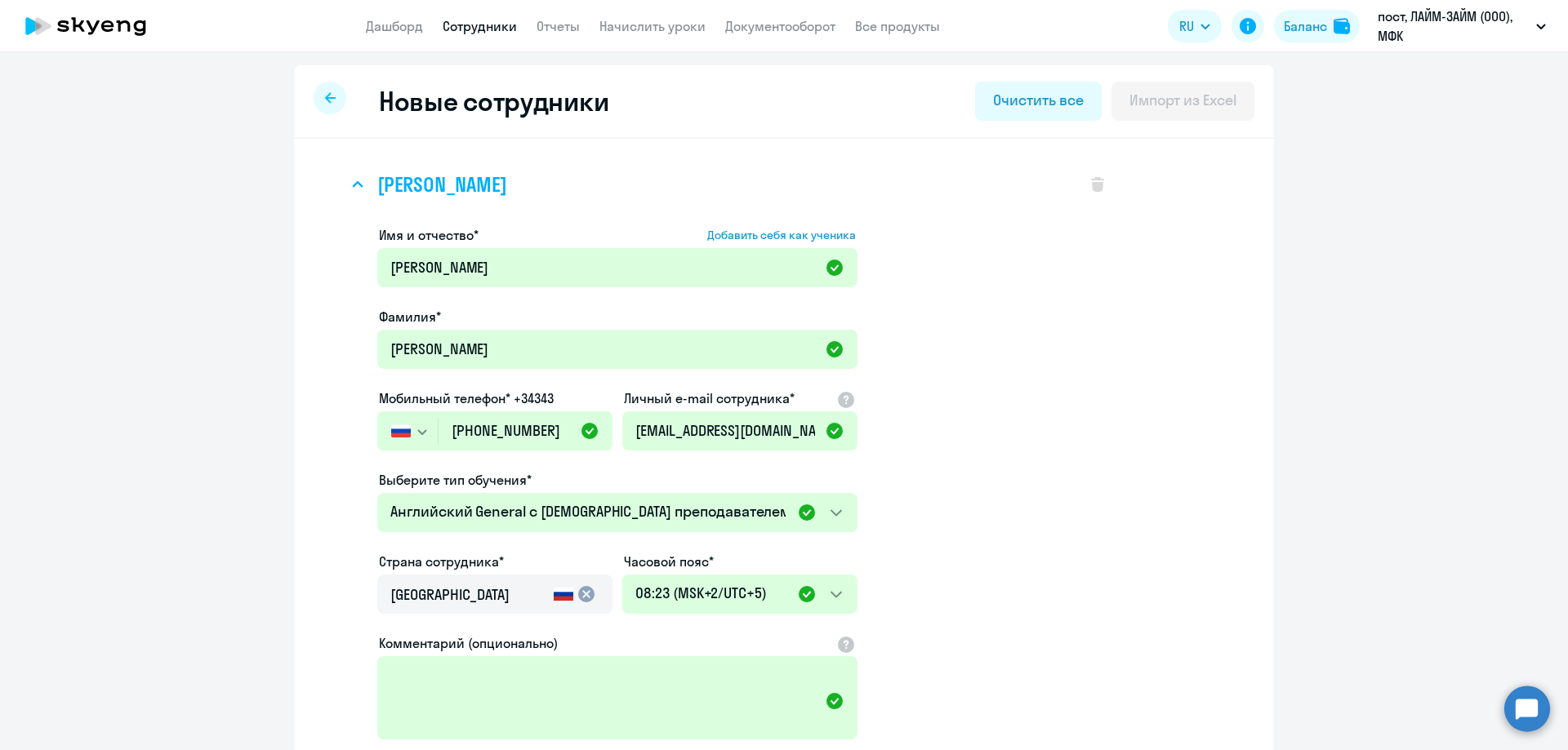
click at [708, 178] on div "[PERSON_NAME]" at bounding box center [708, 185] width 722 height 65
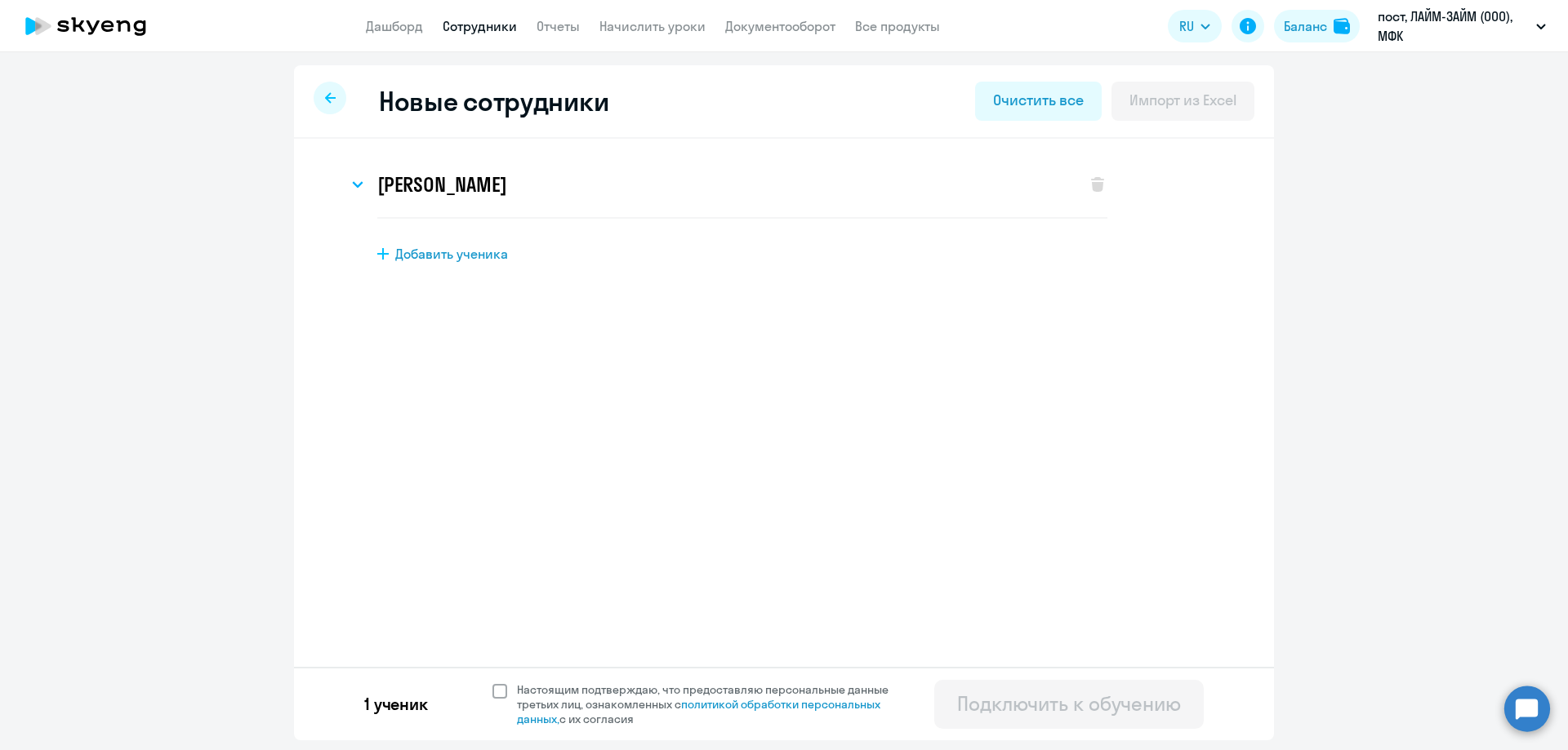
click at [498, 688] on span at bounding box center [499, 691] width 15 height 15
click at [492, 682] on input "Настоящим подтверждаю, что предоставляю персональные данные третьих лиц, ознако…" at bounding box center [491, 681] width 1 height 1
checkbox input "true"
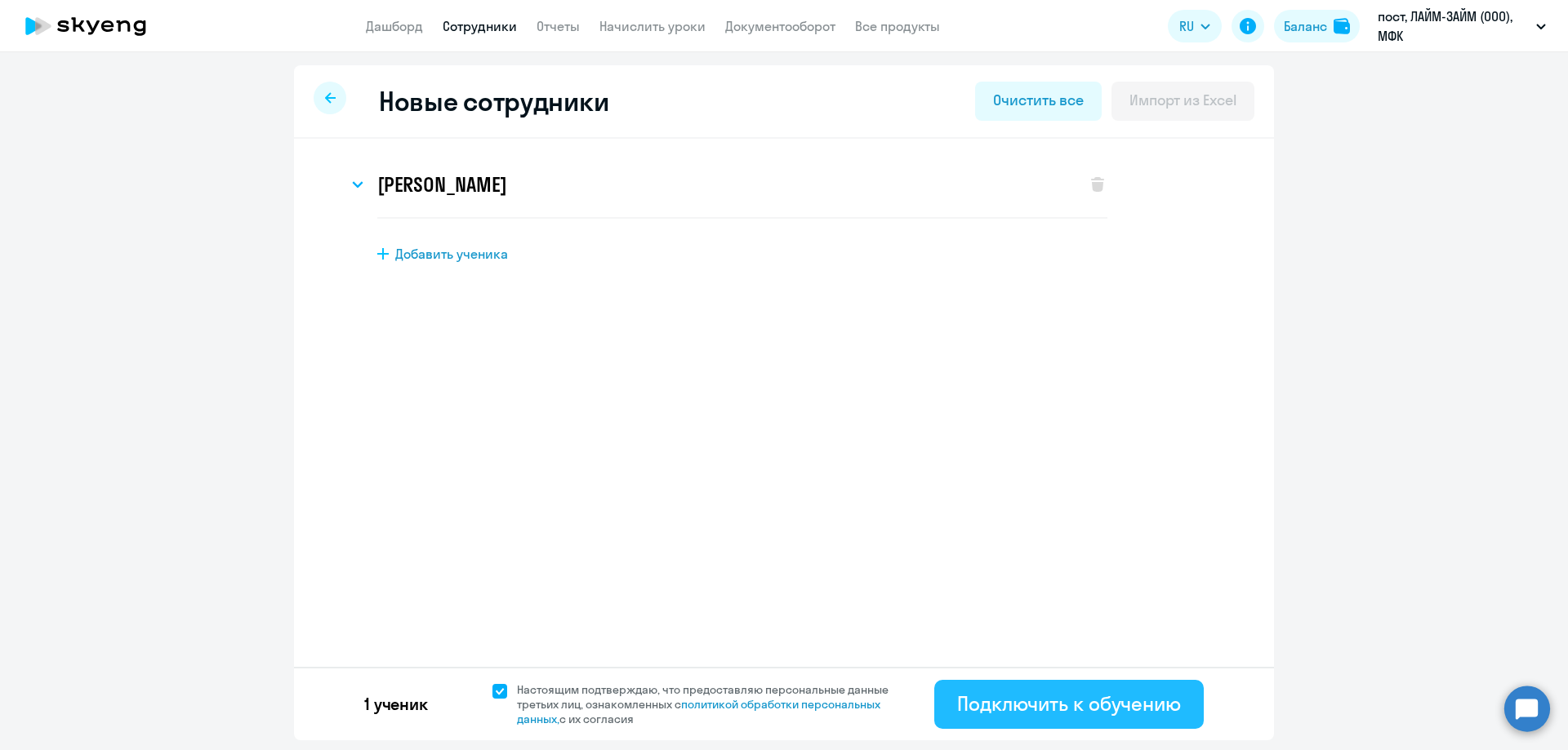
click at [1060, 700] on div "Подключить к обучению" at bounding box center [1069, 704] width 224 height 26
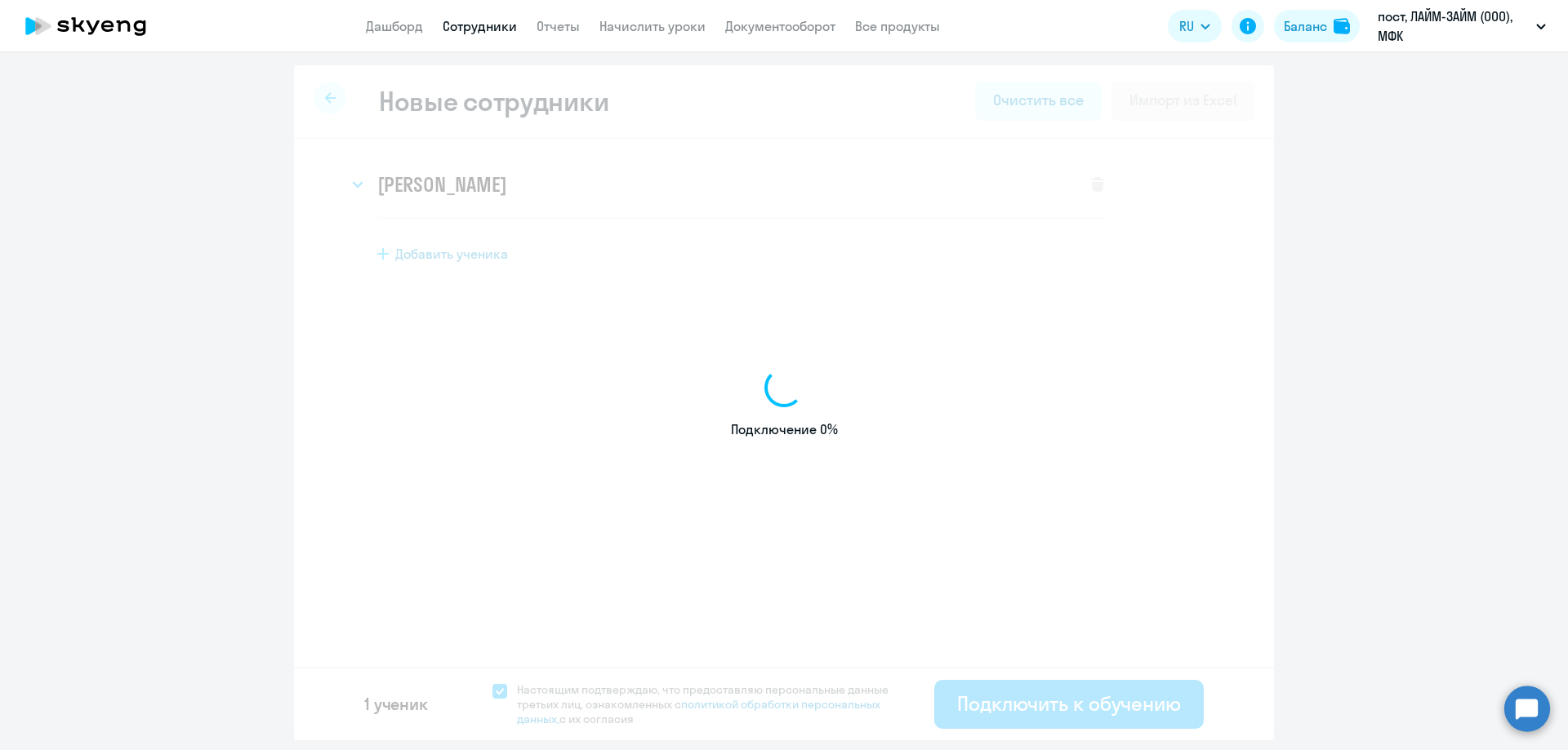
select select "english_adult_not_native_speaker"
select select "7"
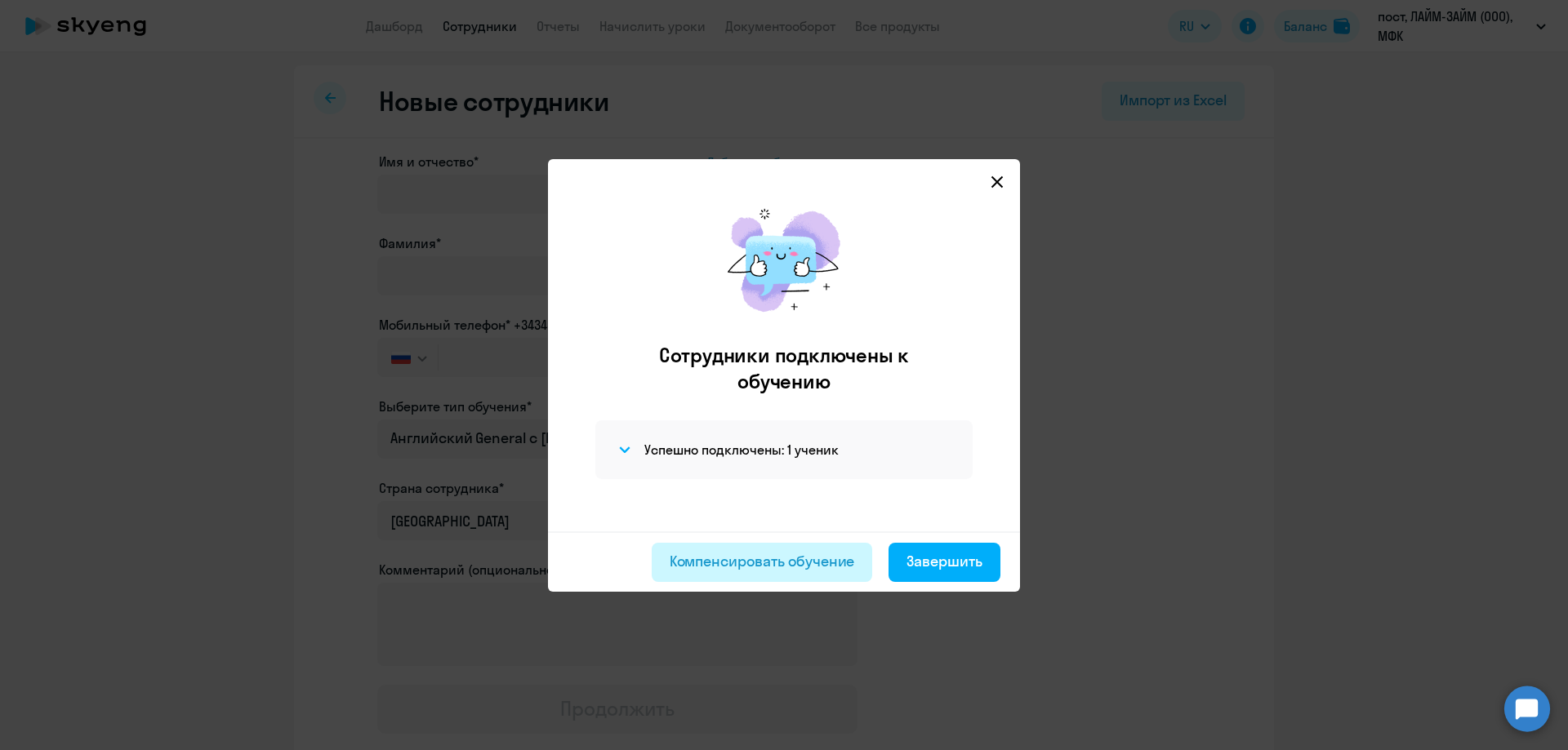
click at [812, 568] on div "Компенсировать обучение" at bounding box center [762, 562] width 185 height 22
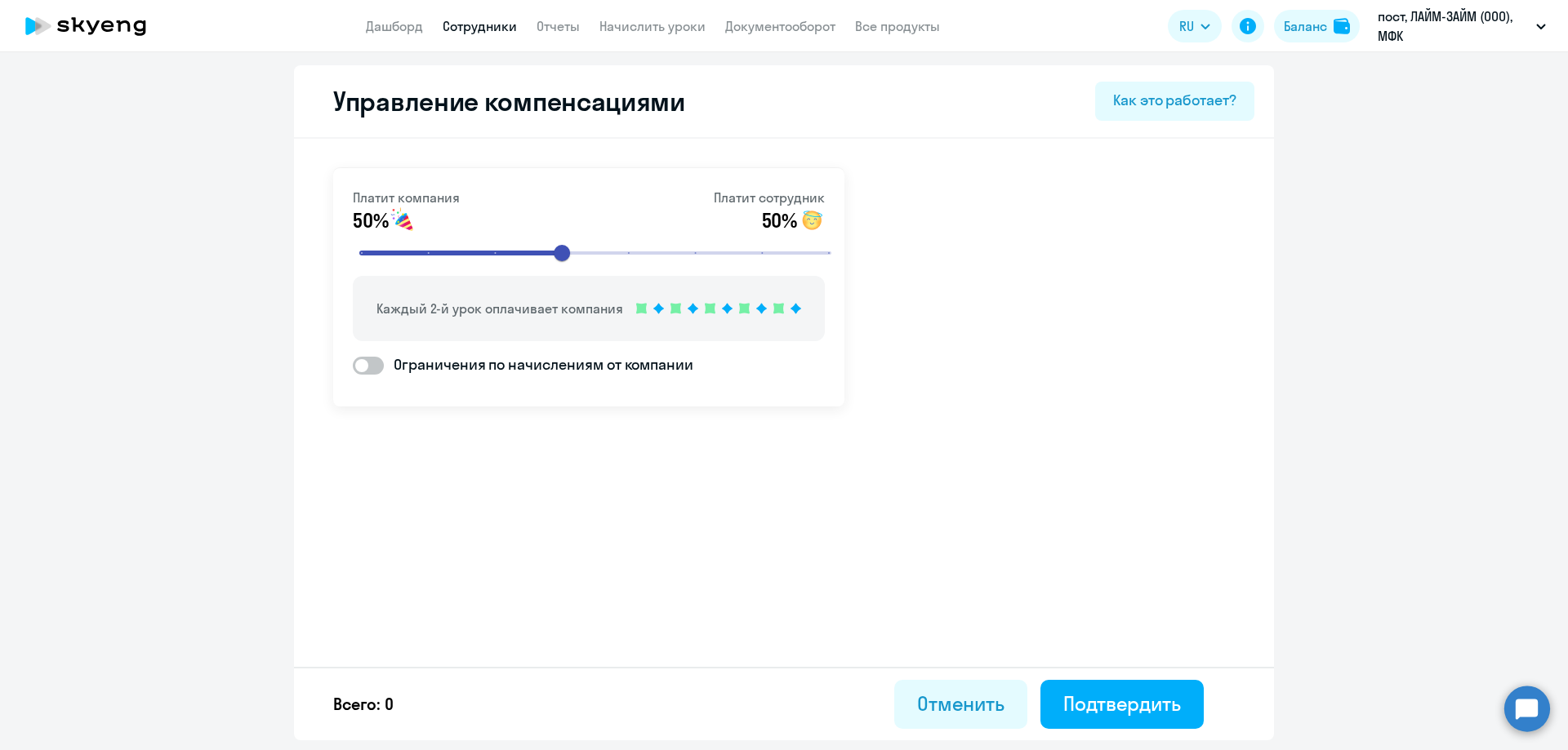
click at [104, 24] on icon at bounding box center [85, 26] width 144 height 40
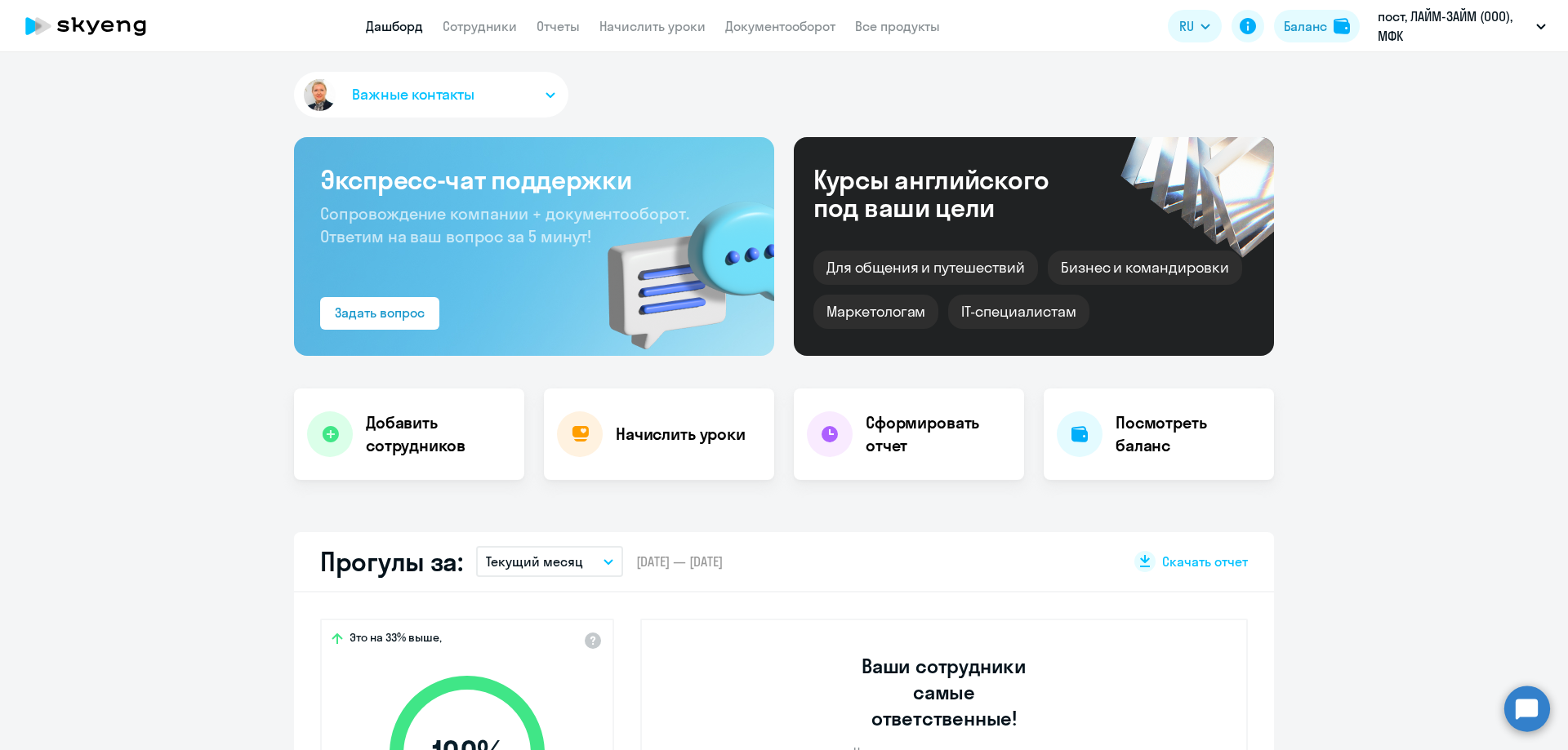
select select "30"
click at [487, 25] on link "Сотрудники" at bounding box center [479, 26] width 74 height 16
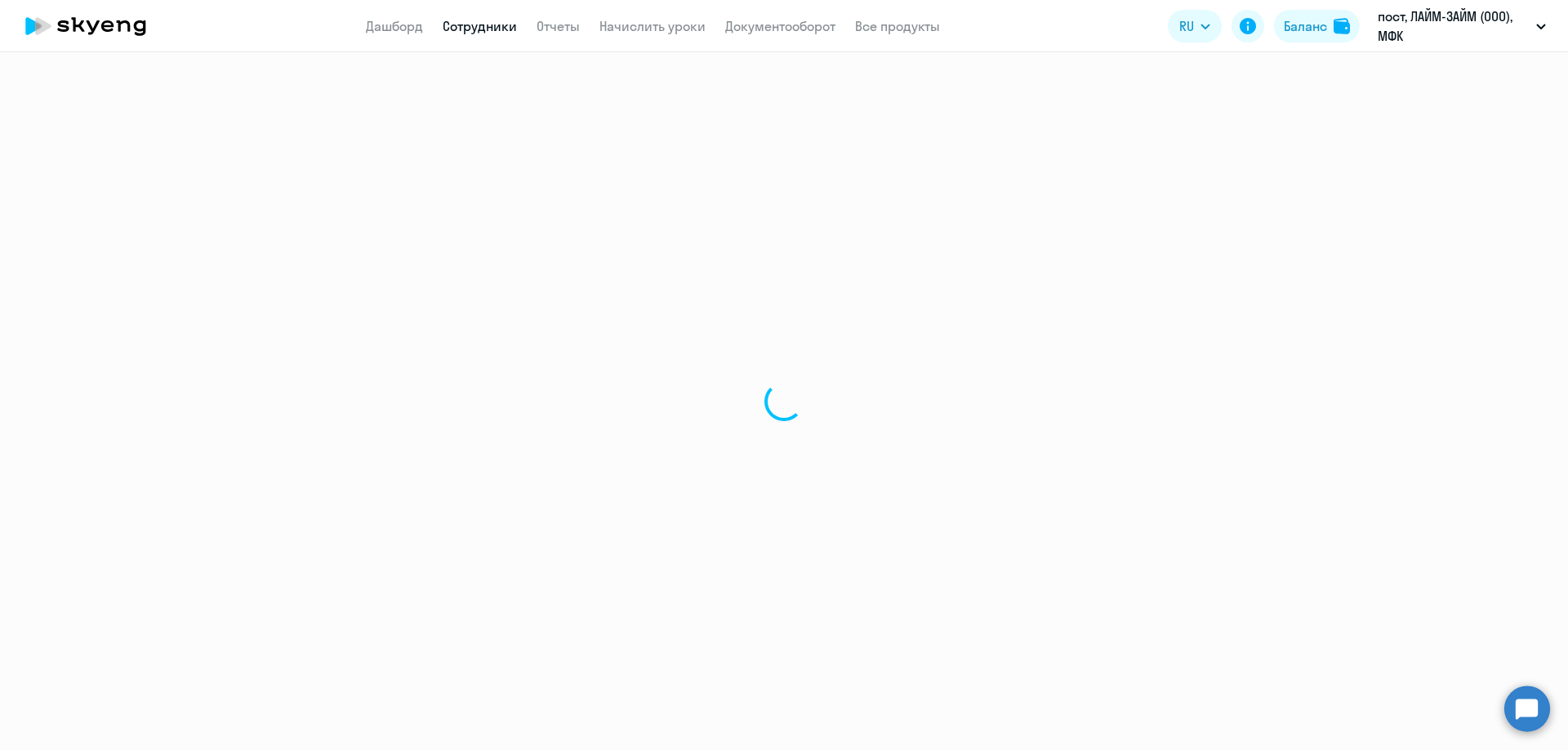
select select "30"
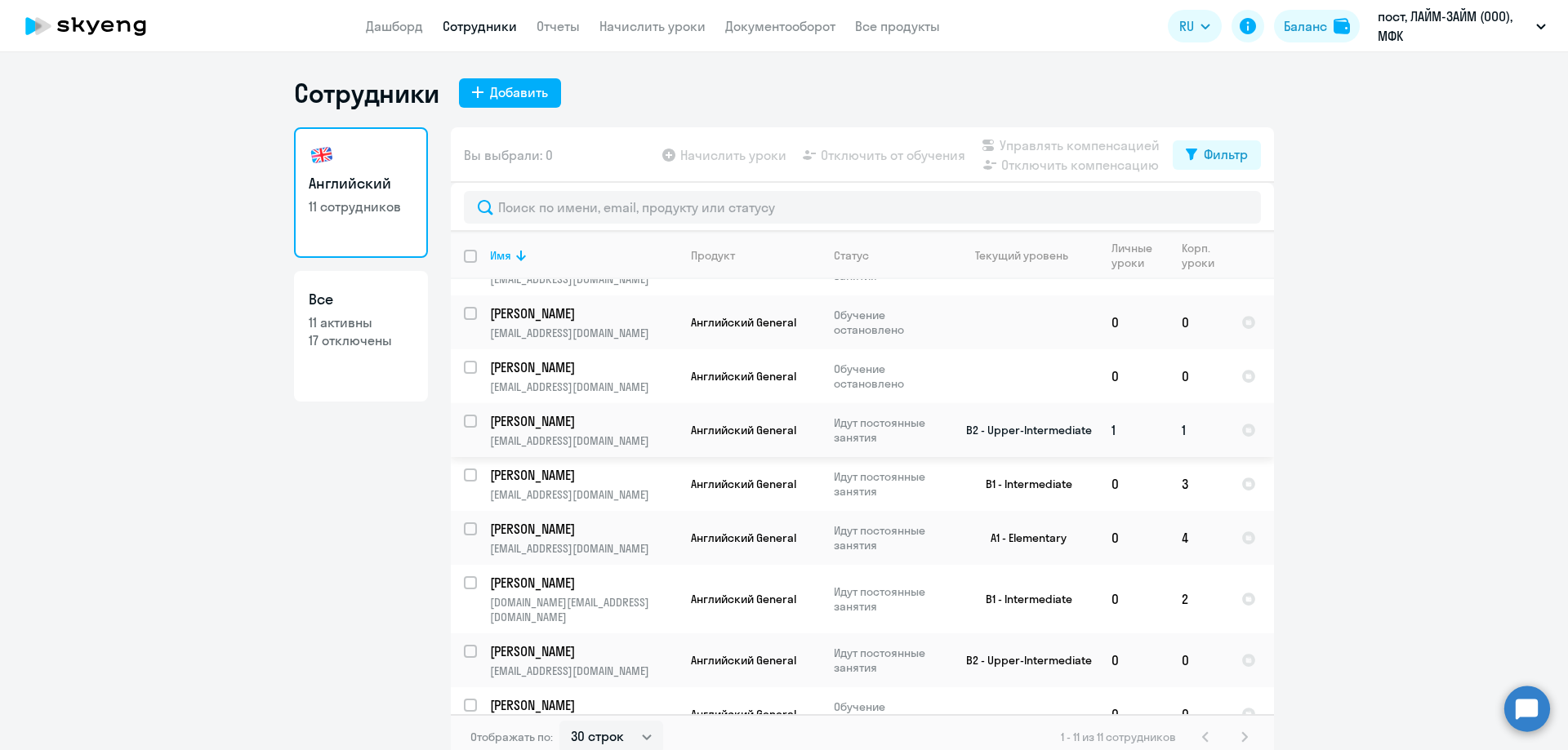
scroll to position [157, 0]
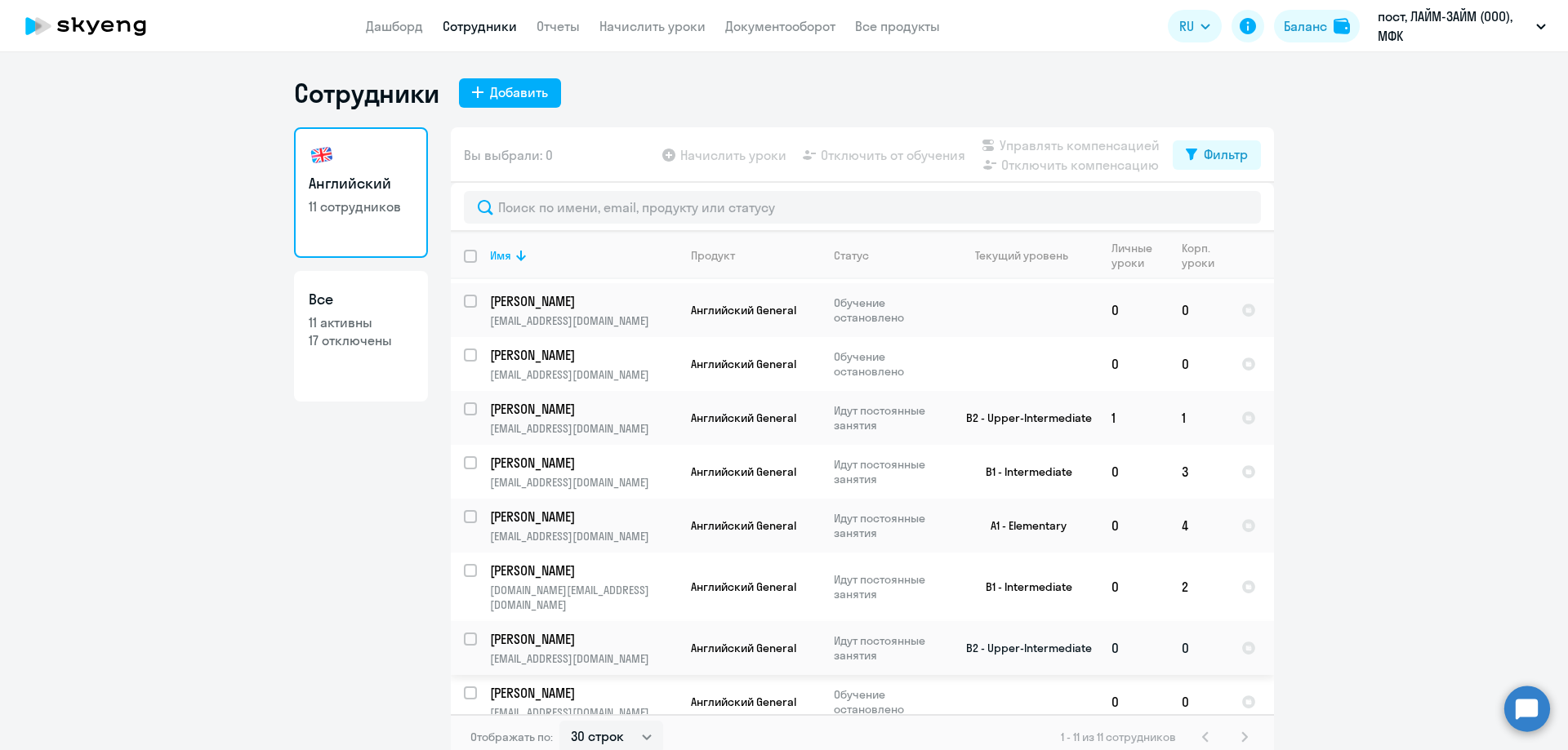
click at [1170, 634] on td "0" at bounding box center [1198, 648] width 59 height 54
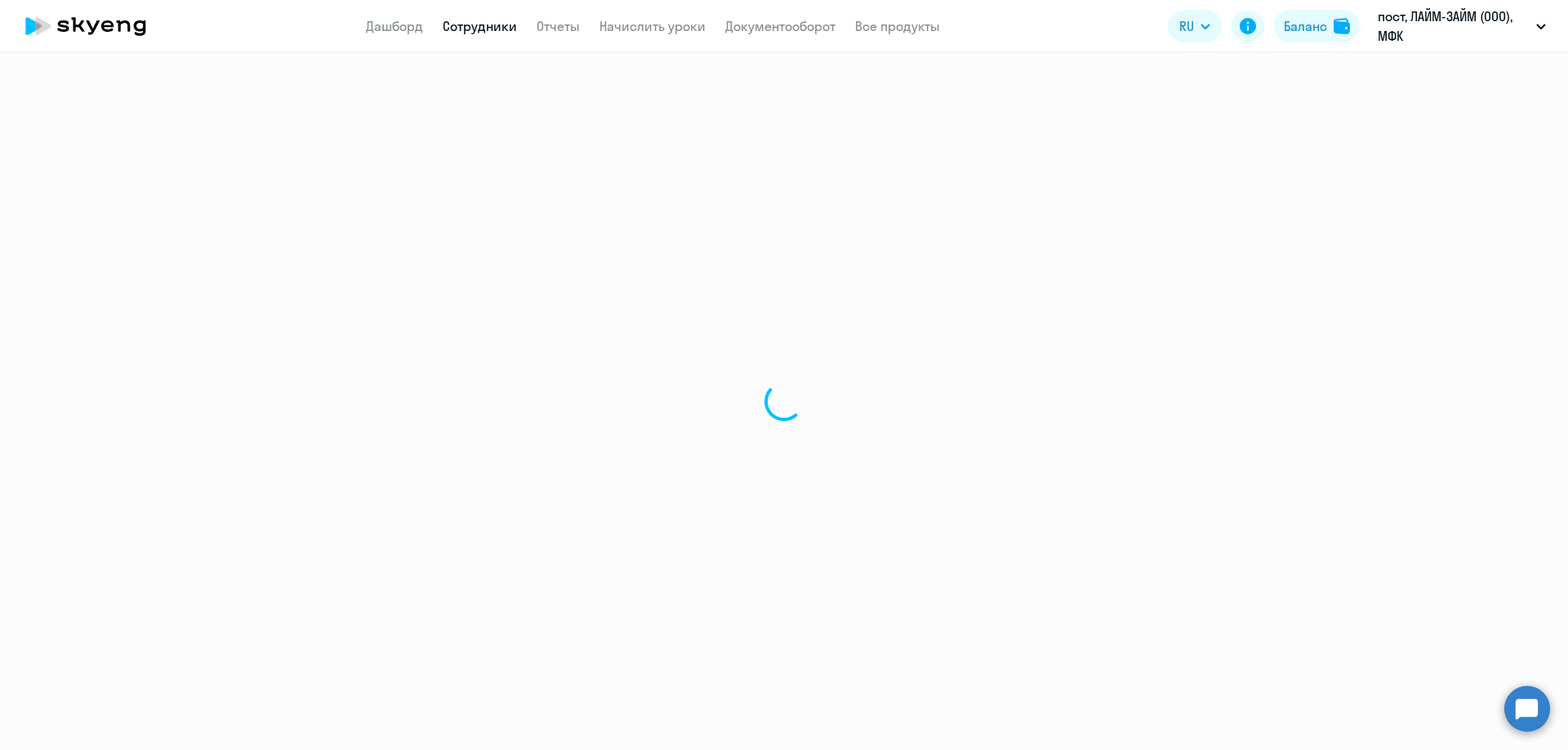
select select "english"
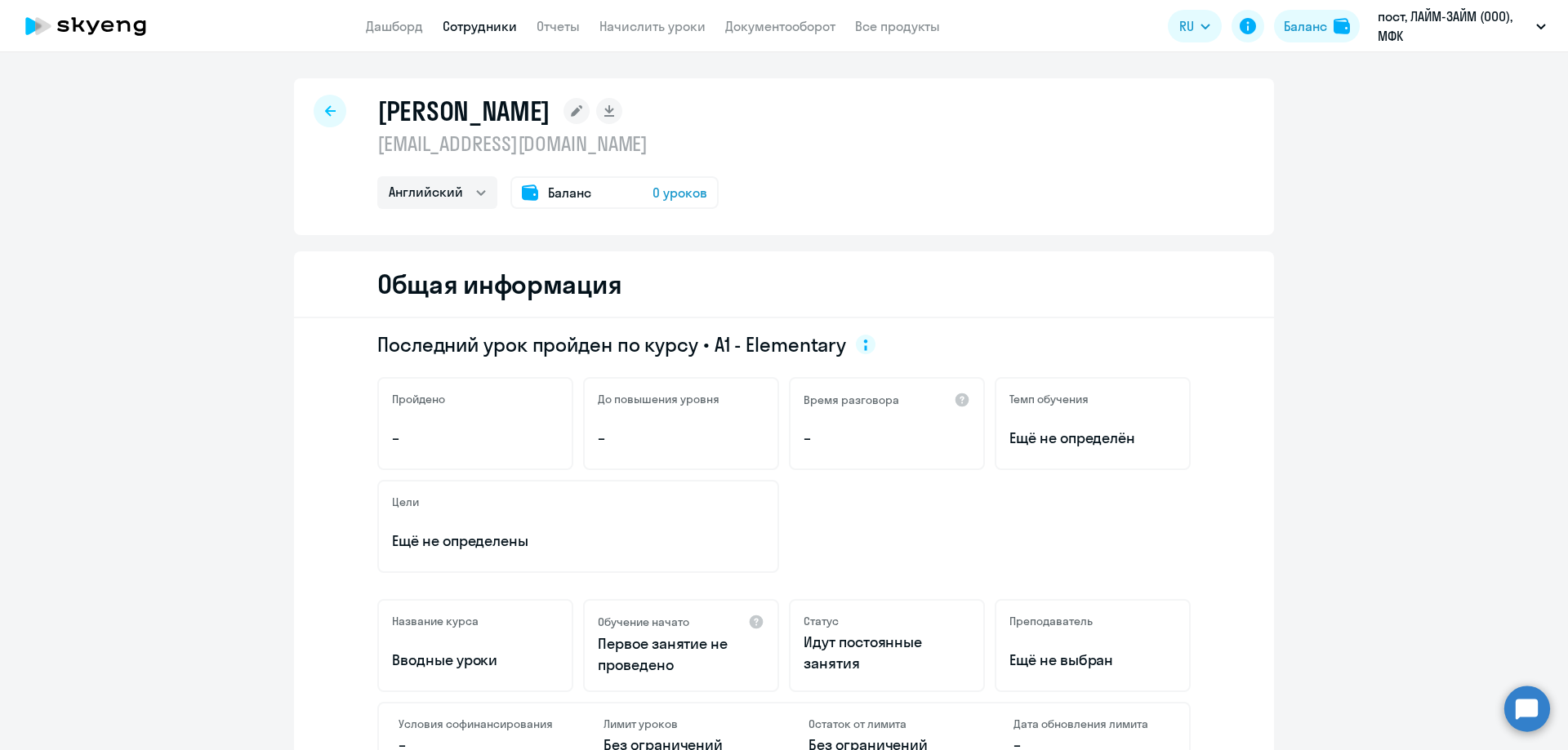
select select "30"
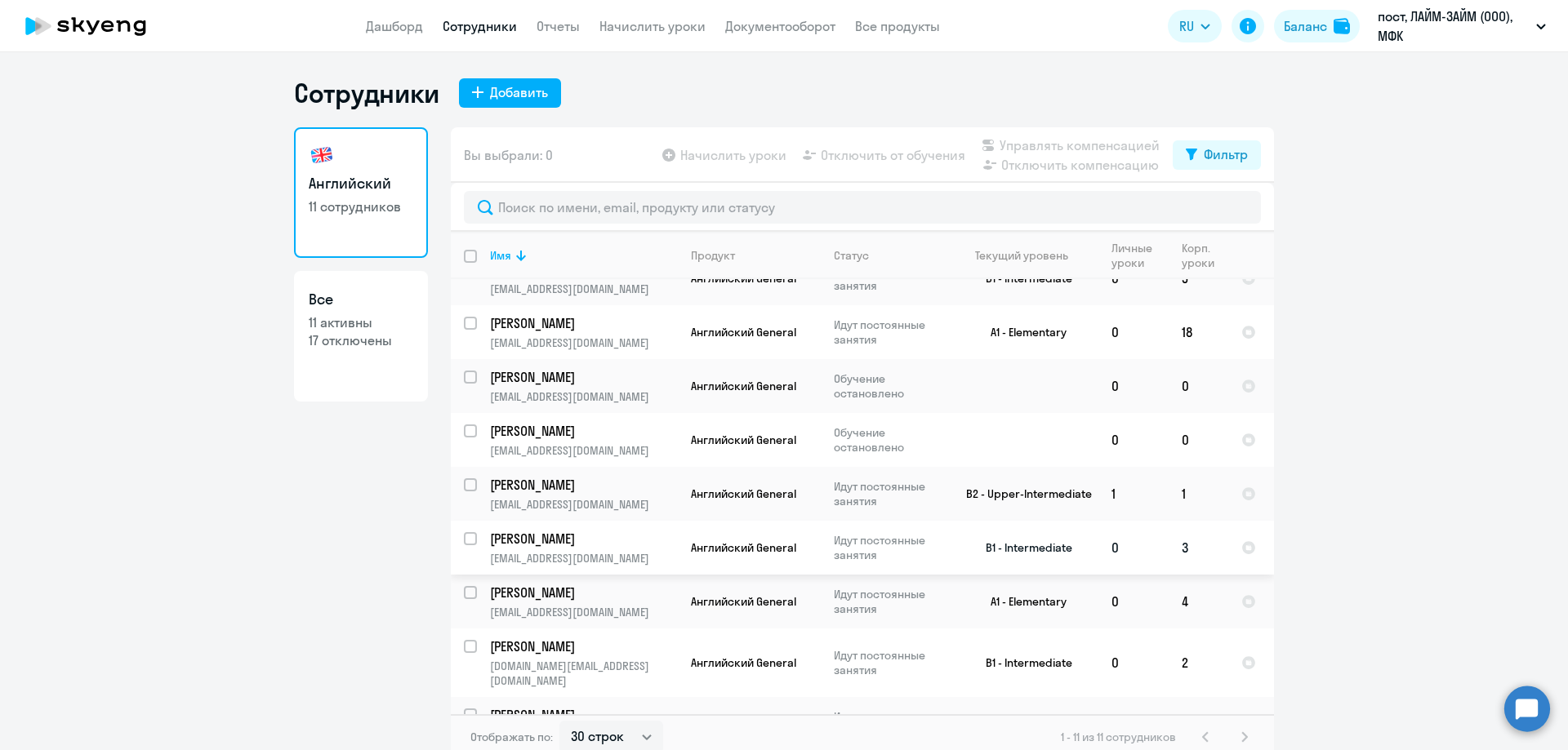
scroll to position [157, 0]
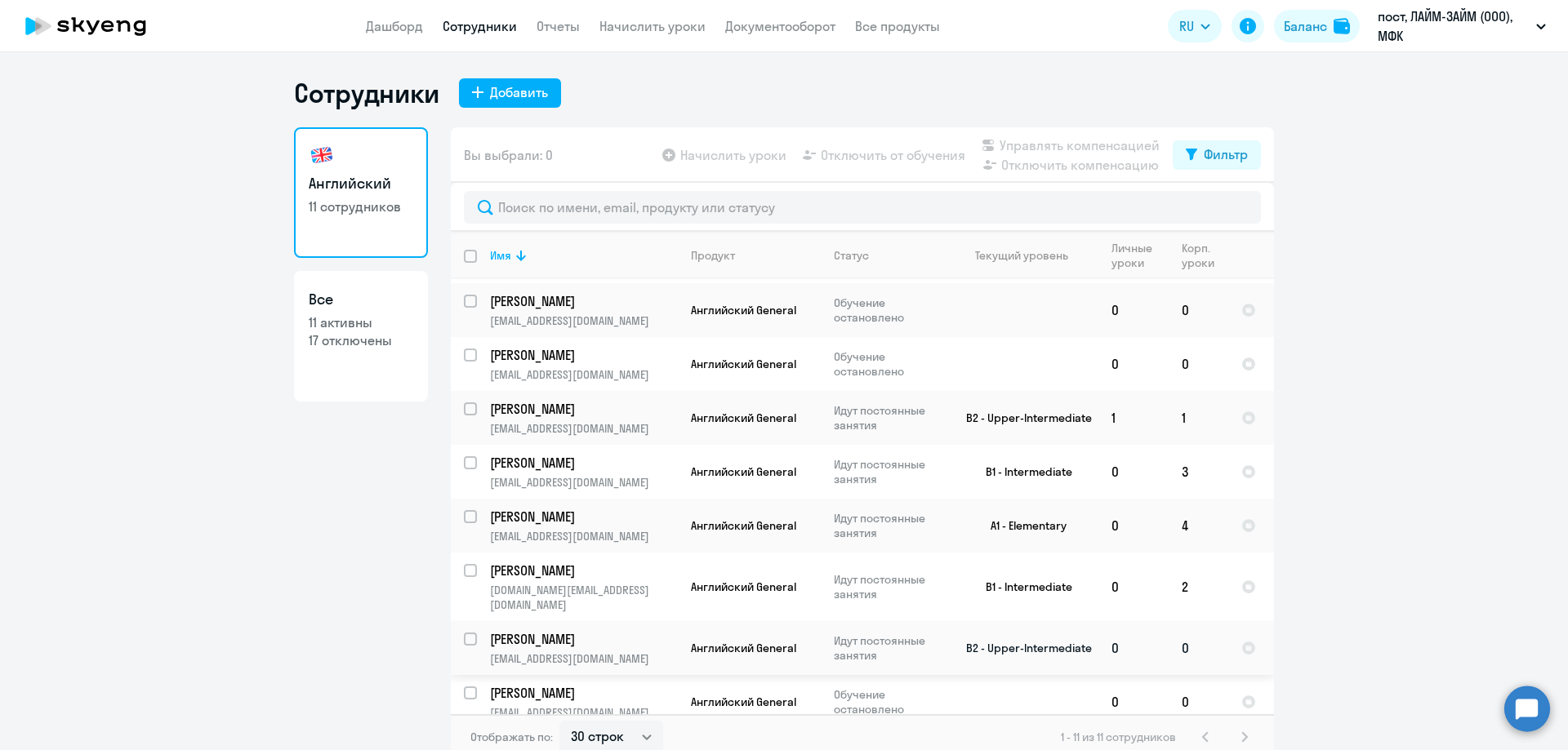
click at [1239, 635] on td at bounding box center [1250, 648] width 46 height 54
select select "english"
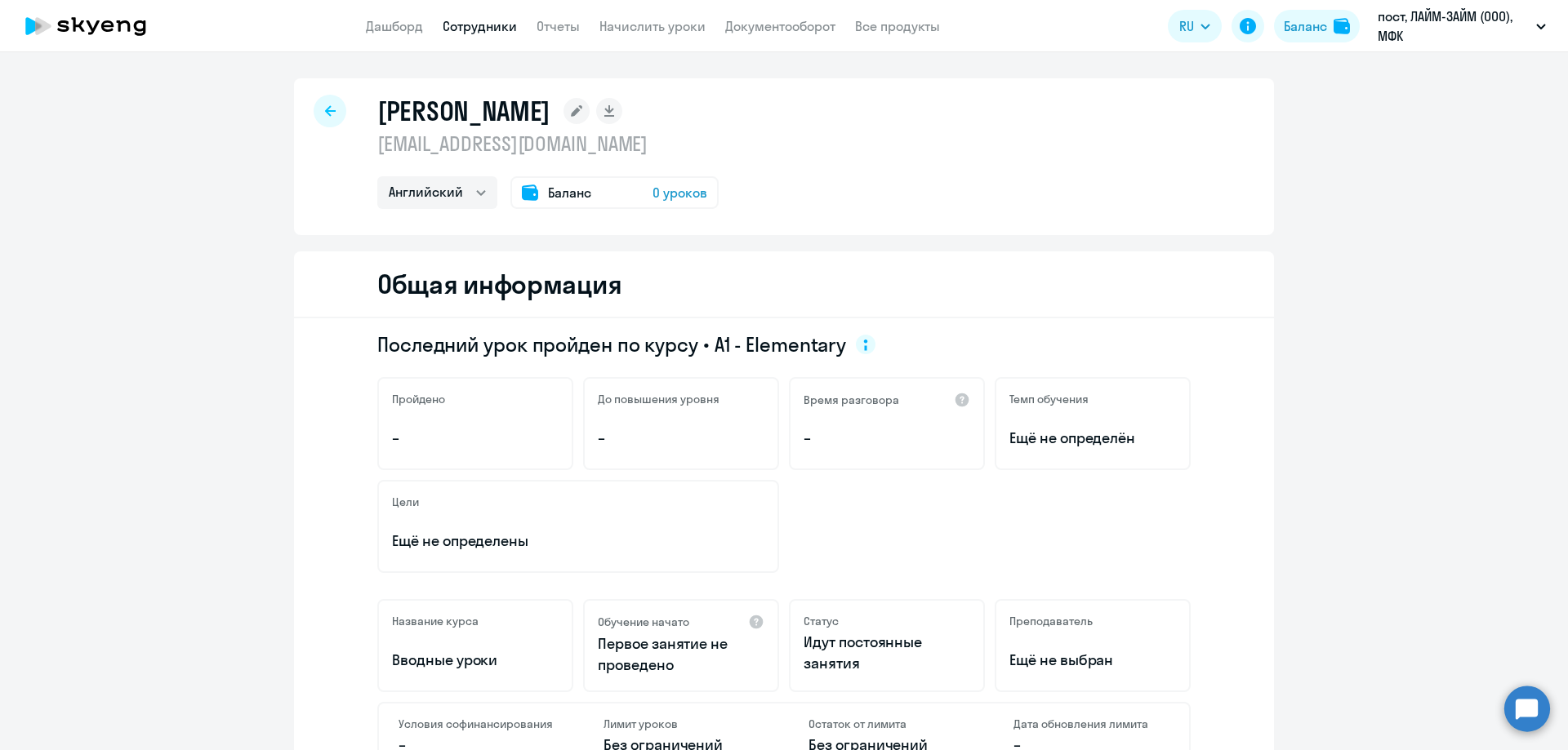
click at [120, 29] on icon at bounding box center [85, 26] width 144 height 40
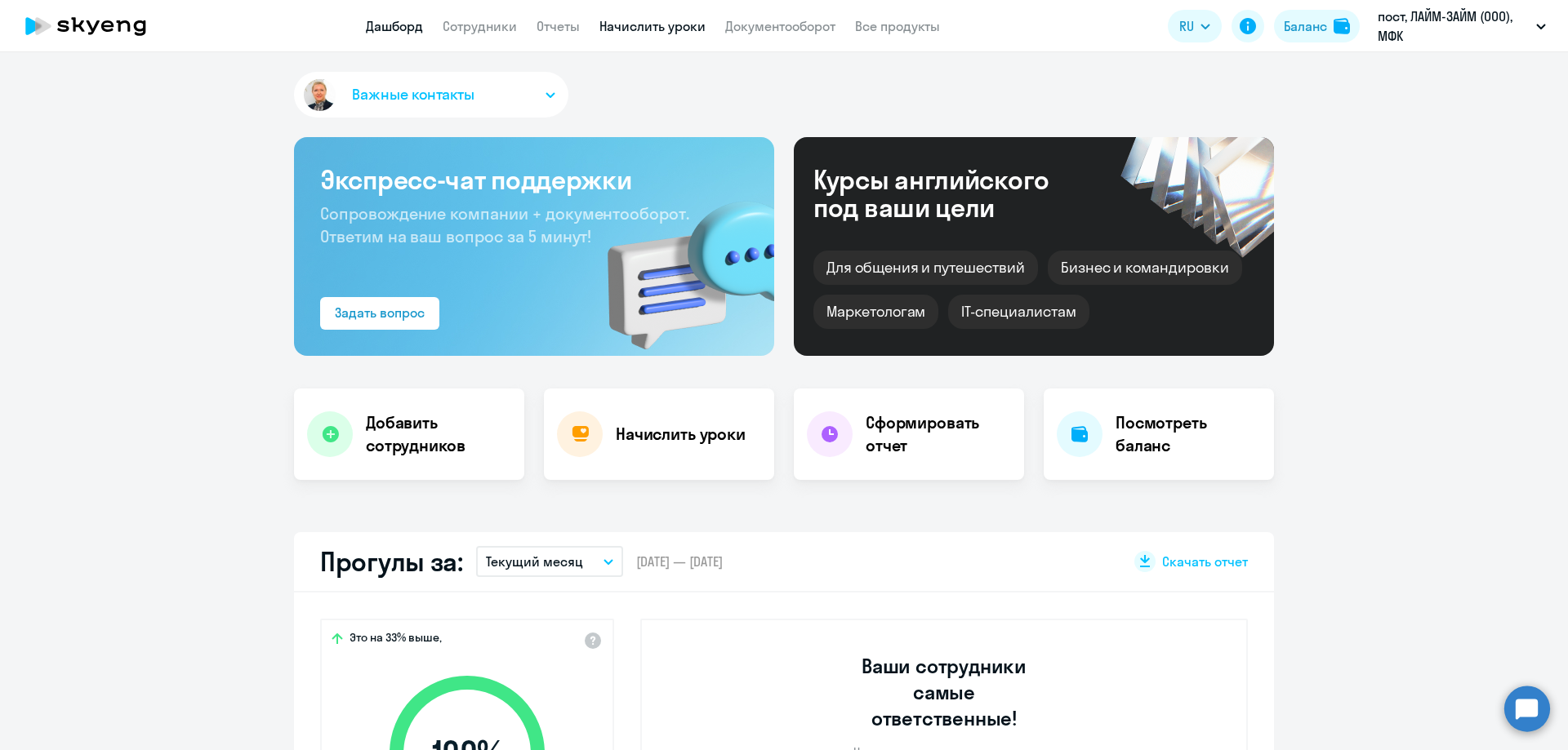
click at [662, 19] on link "Начислить уроки" at bounding box center [652, 26] width 106 height 16
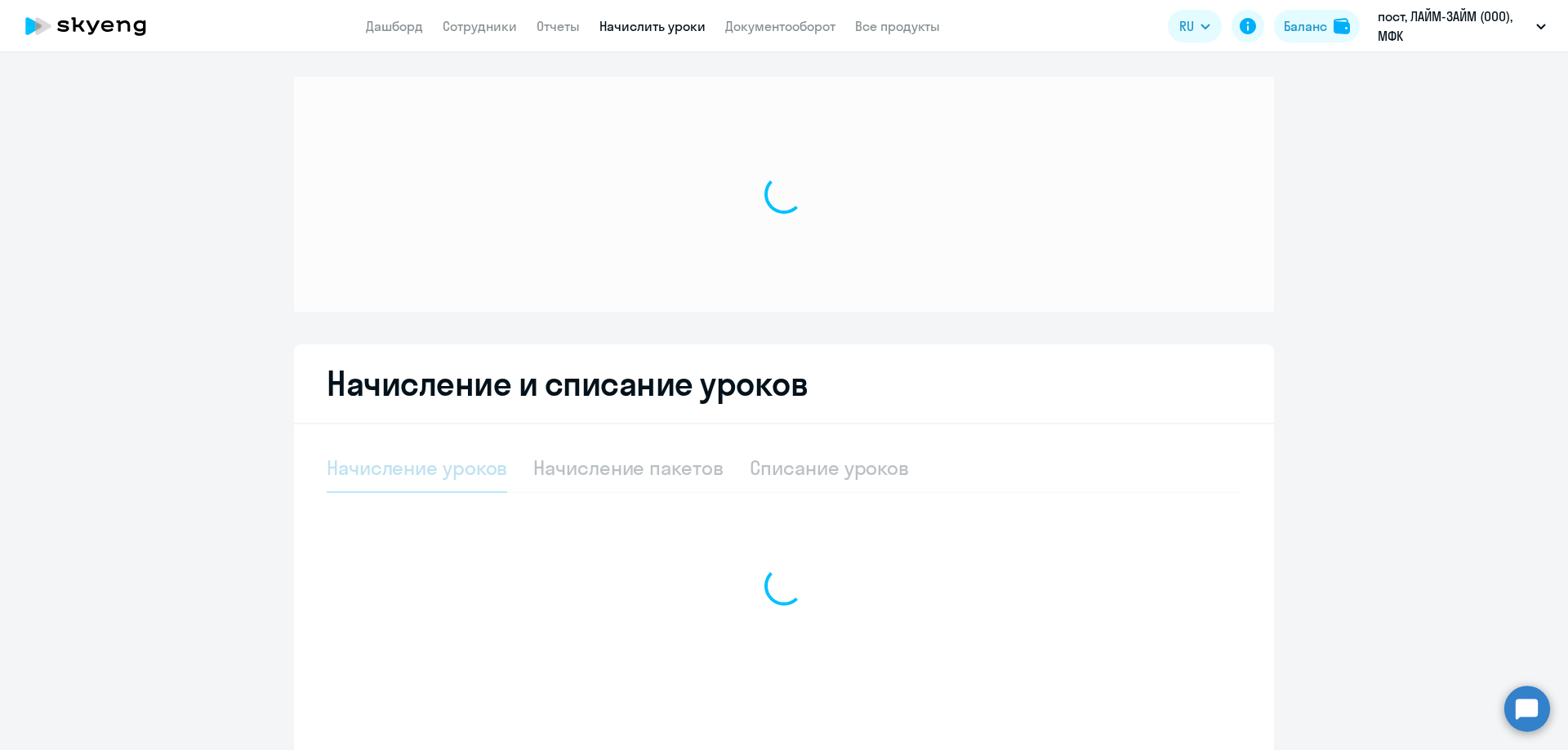
select select "10"
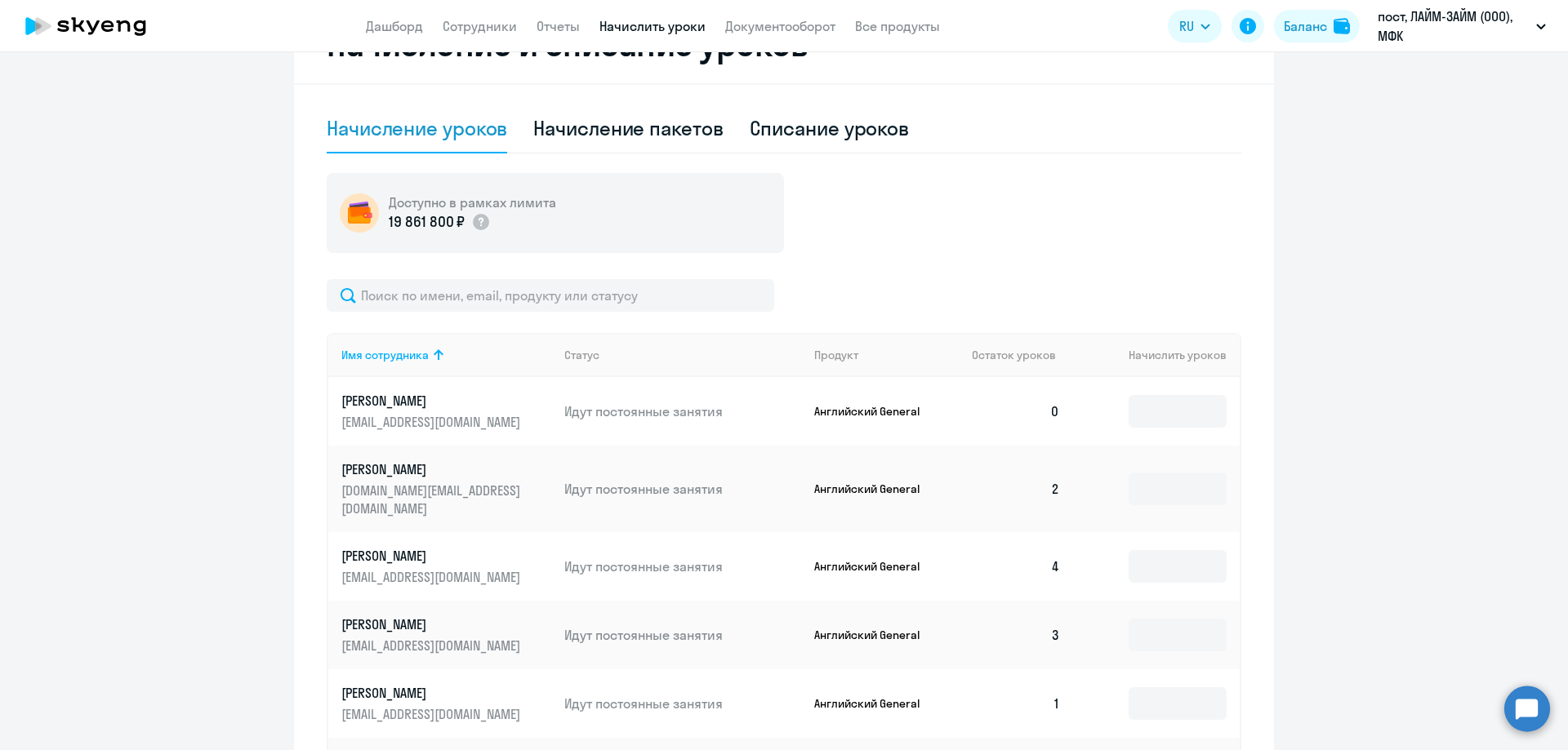
scroll to position [489, 0]
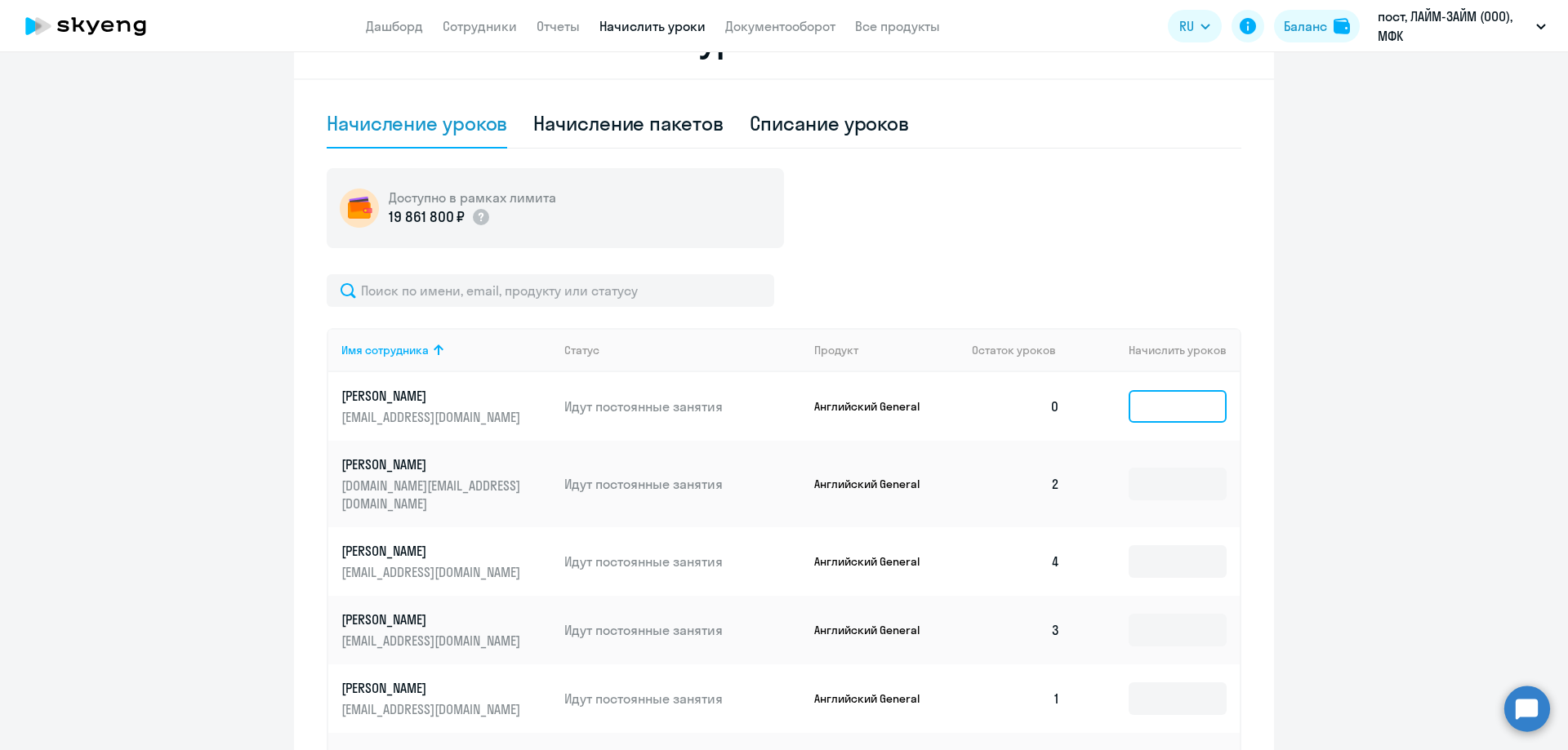
click at [1177, 406] on input at bounding box center [1178, 407] width 98 height 33
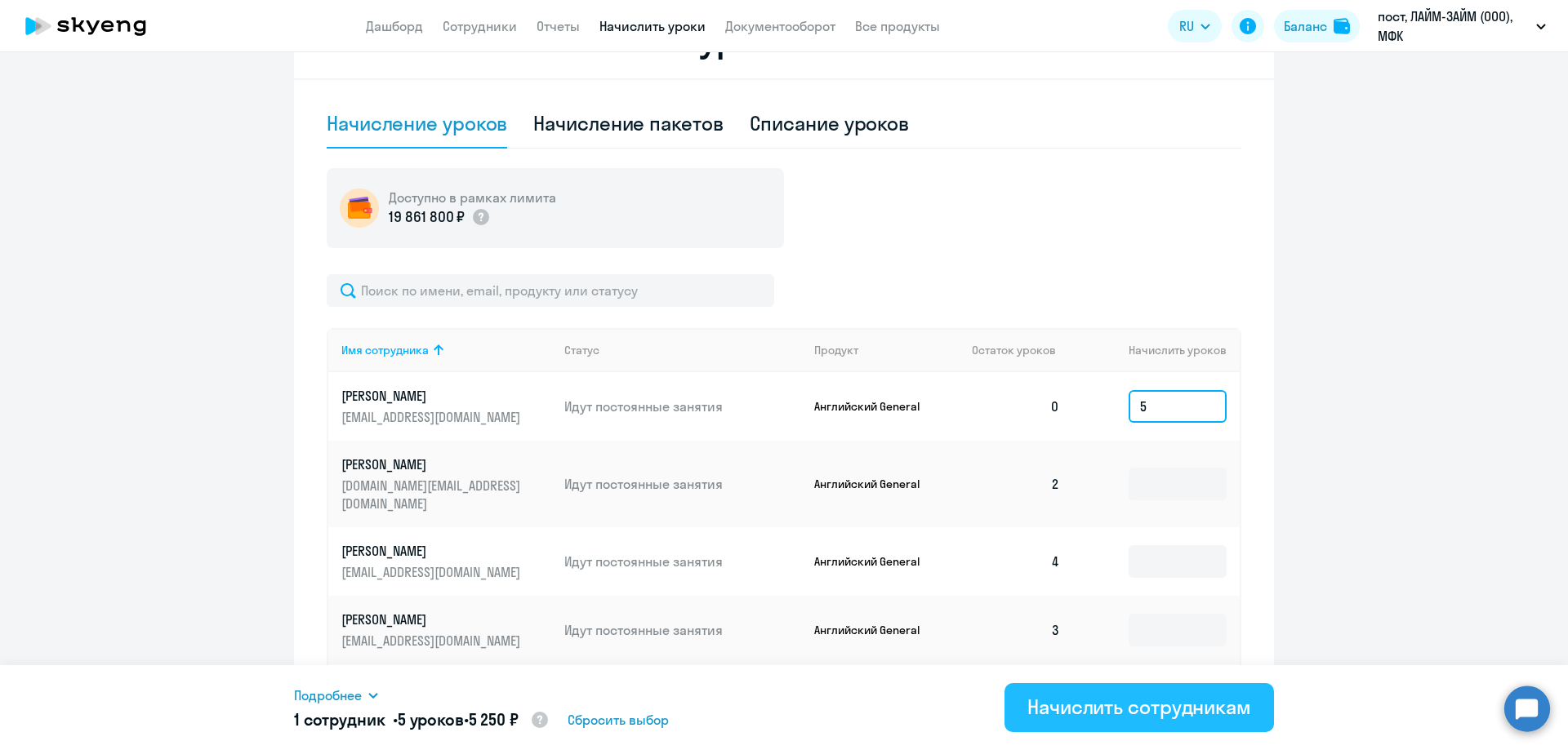
type input "5"
click at [1063, 720] on button "Начислить сотрудникам" at bounding box center [1139, 707] width 269 height 49
